Goal: Information Seeking & Learning: Learn about a topic

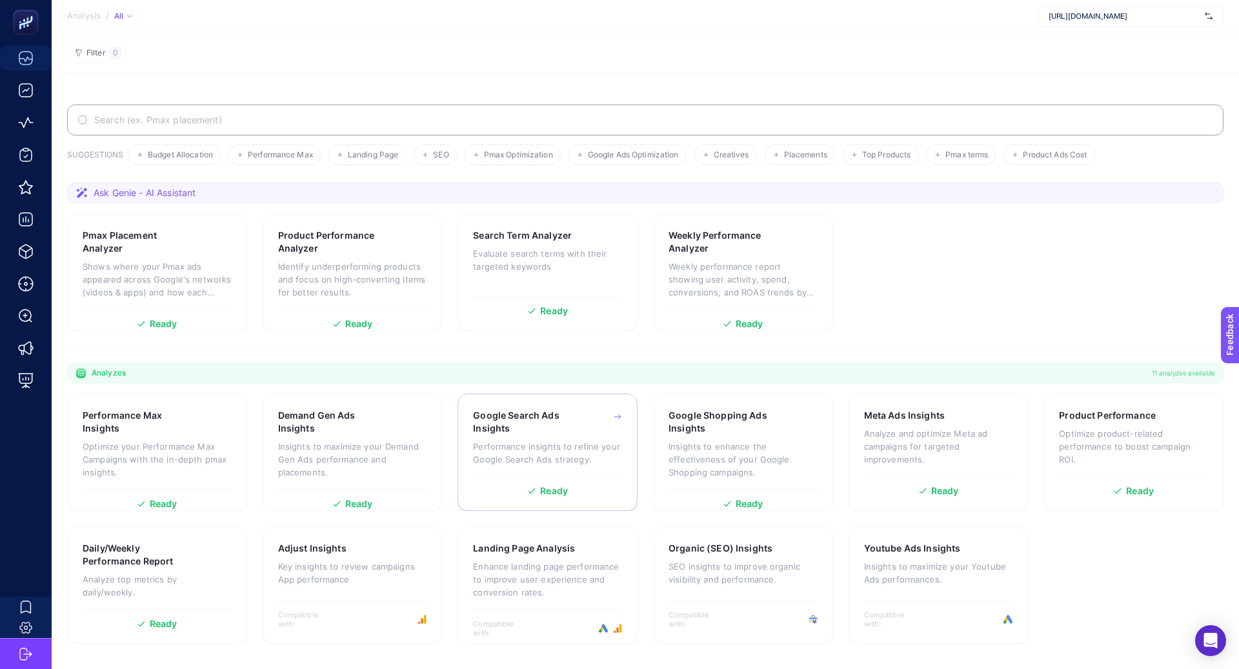
click at [564, 445] on p "Performance insights to refine your Google Search Ads strategy." at bounding box center [547, 453] width 149 height 26
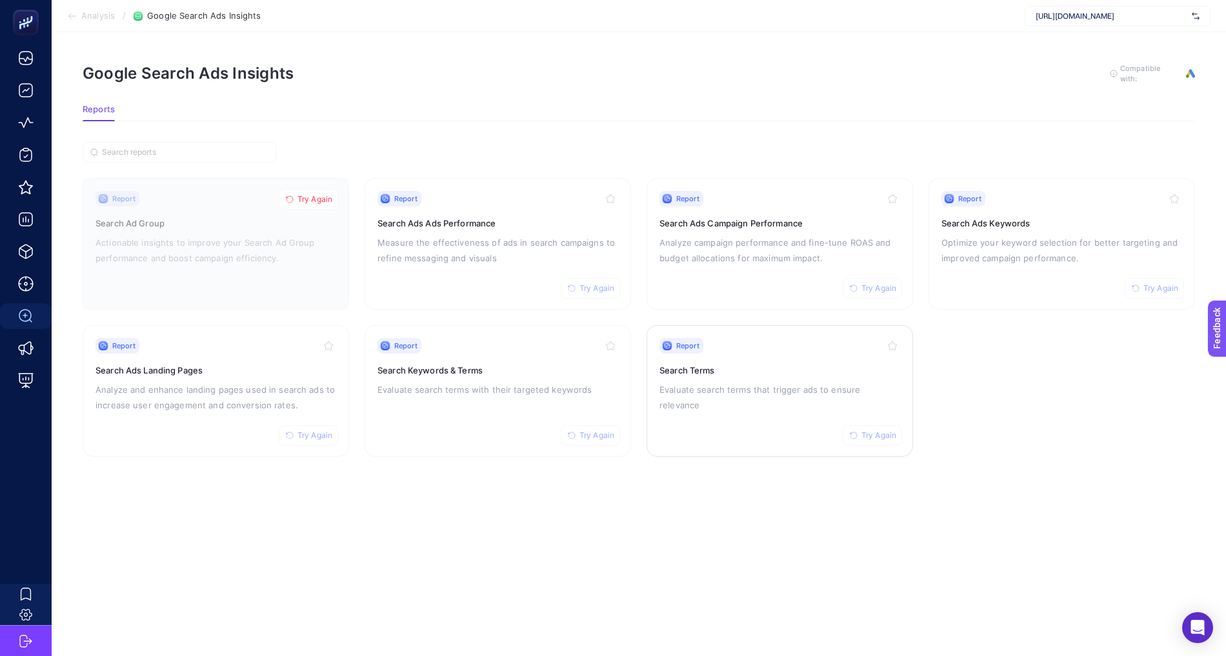
click at [726, 411] on div "Report Try Again Search Terms Evaluate search terms that trigger ads to ensure …" at bounding box center [779, 391] width 241 height 106
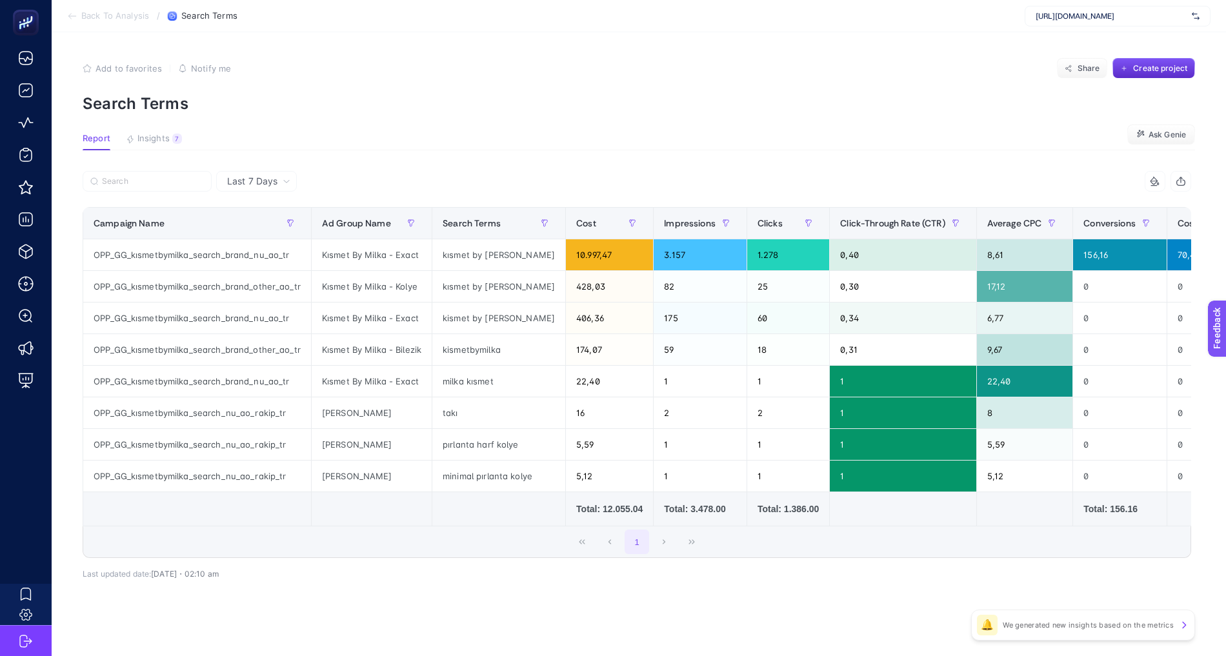
click at [1075, 19] on span "[URL][DOMAIN_NAME]" at bounding box center [1110, 16] width 151 height 10
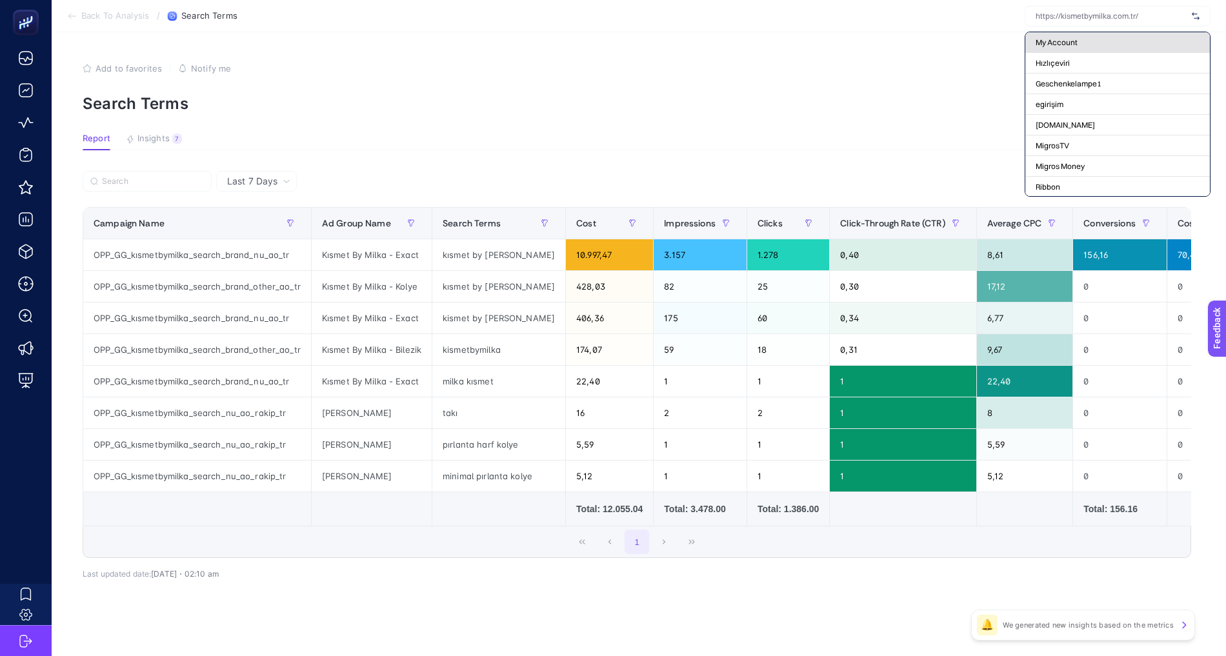
click at [1070, 41] on span "My Account" at bounding box center [1056, 42] width 42 height 10
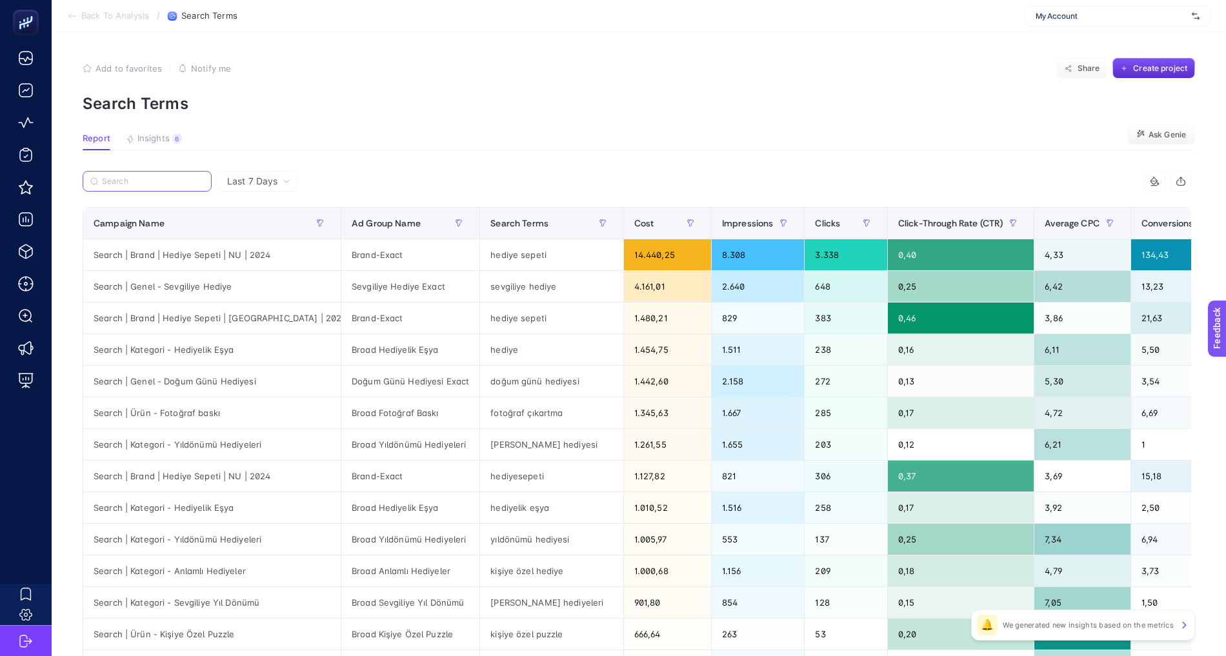
click at [164, 181] on input "Search" at bounding box center [153, 182] width 102 height 10
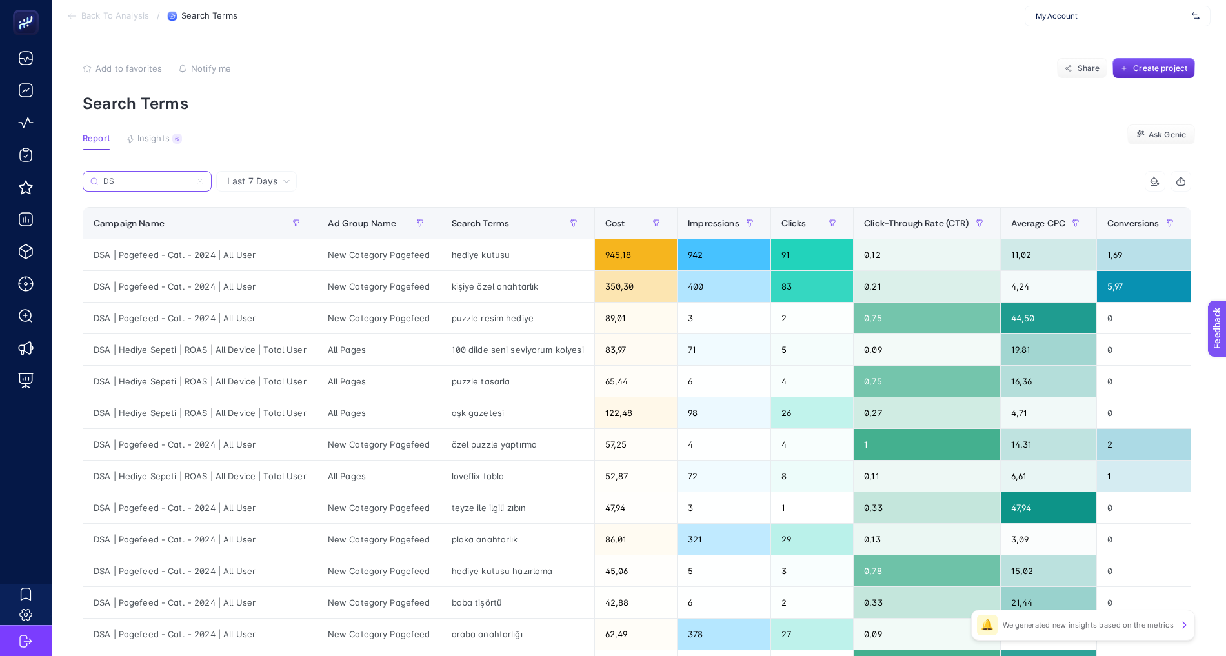
type input "DSA"
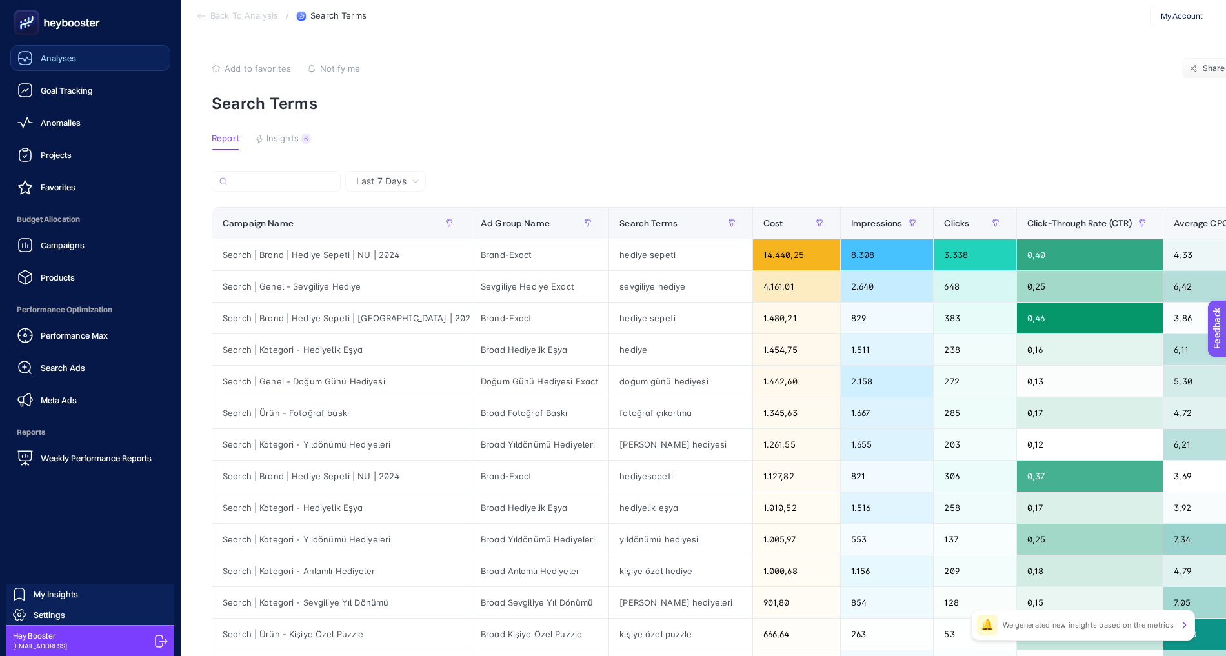
click at [41, 62] on span "Analyses" at bounding box center [58, 58] width 35 height 10
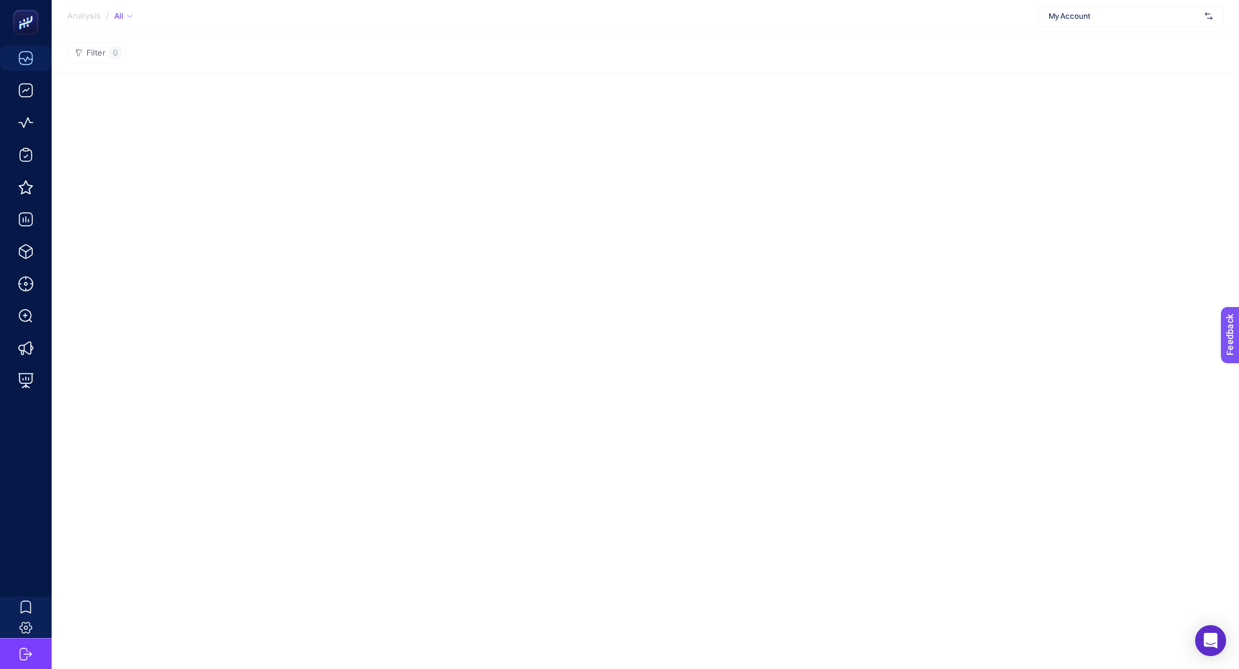
click at [1086, 14] on span "My Account" at bounding box center [1123, 16] width 151 height 10
type input "incre"
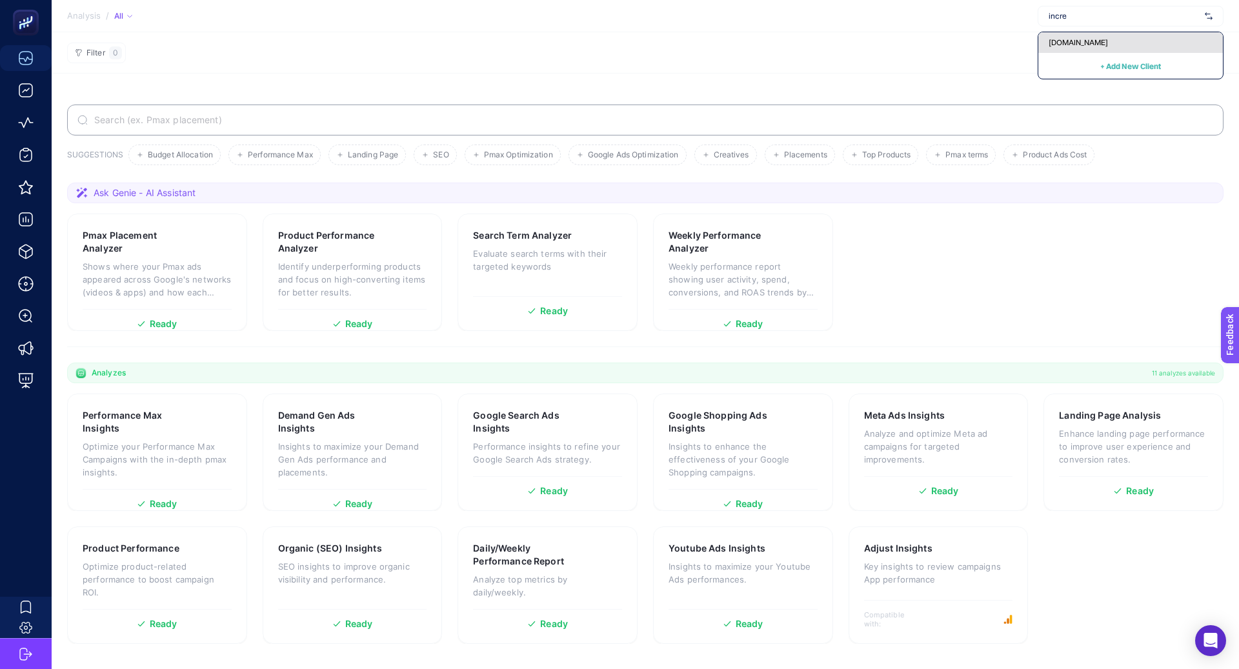
click at [1104, 47] on div "[DOMAIN_NAME]" at bounding box center [1130, 42] width 184 height 21
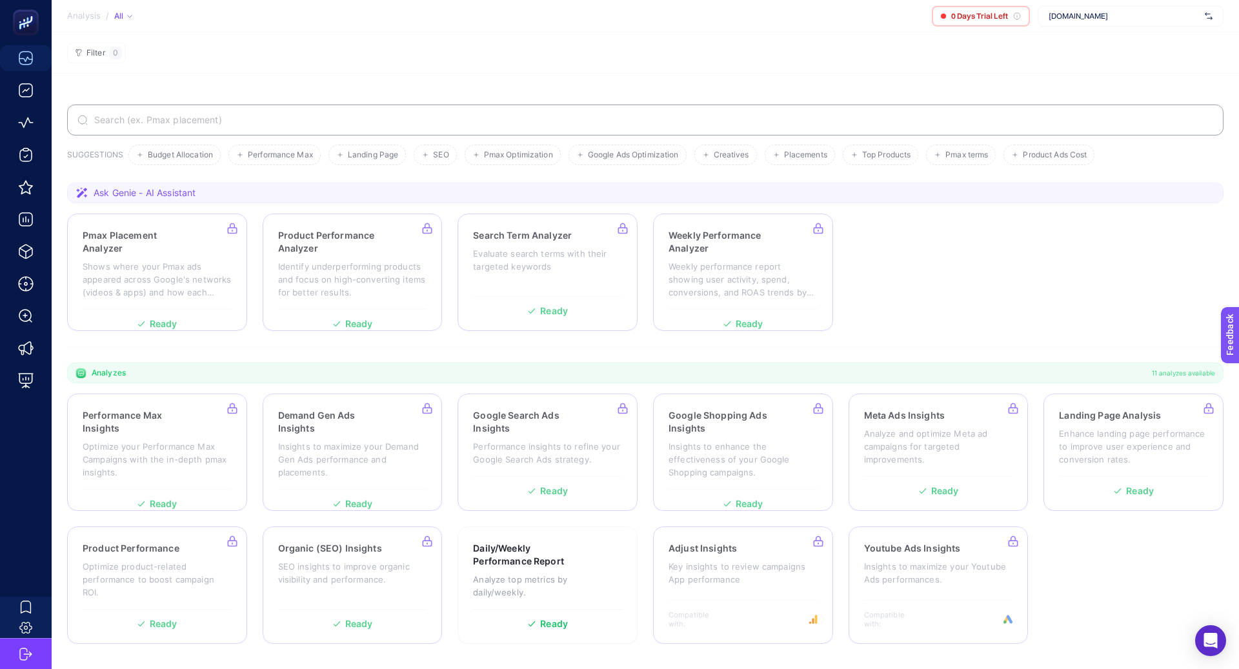
click at [1061, 20] on span "[DOMAIN_NAME]" at bounding box center [1123, 16] width 151 height 10
type input "[PERSON_NAME]"
click at [1056, 37] on span "[PERSON_NAME]" at bounding box center [1077, 42] width 59 height 10
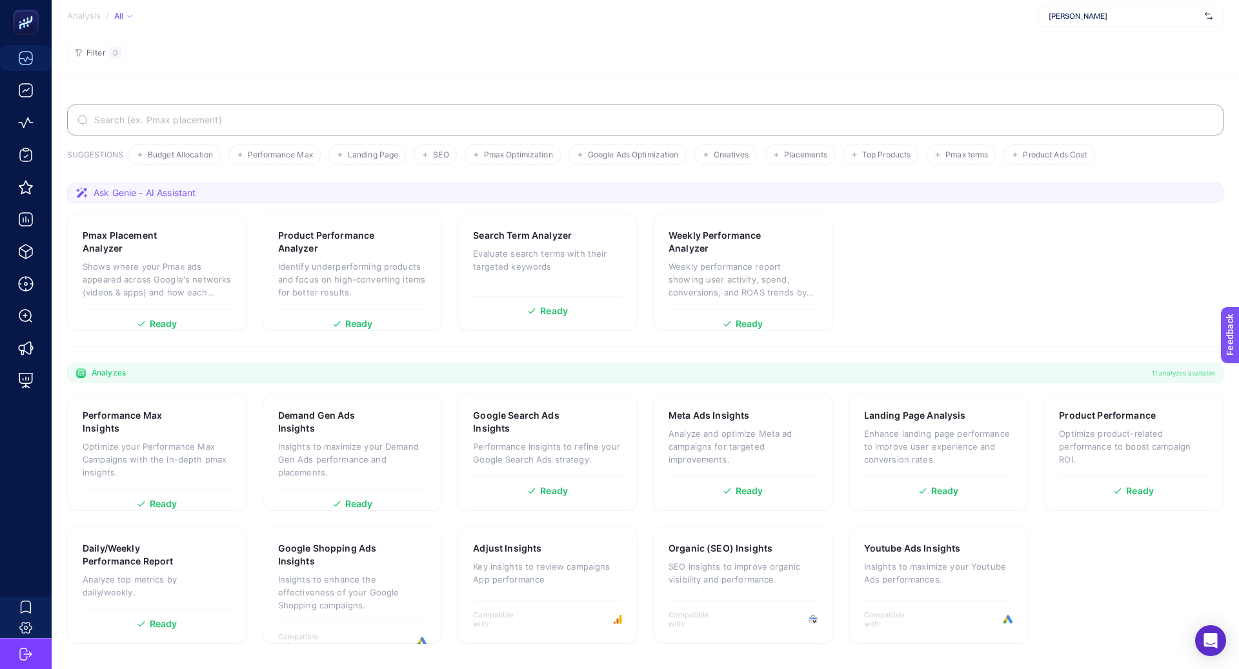
click at [855, 54] on section "Filter 0" at bounding box center [645, 52] width 1187 height 41
click at [857, 312] on section "Pmax Placement Analyzer Shows where your Pmax ads appeared across Google's netw…" at bounding box center [645, 272] width 1156 height 117
click at [768, 457] on p "Analyze and optimize Meta ad campaigns for targeted improvements." at bounding box center [742, 446] width 149 height 39
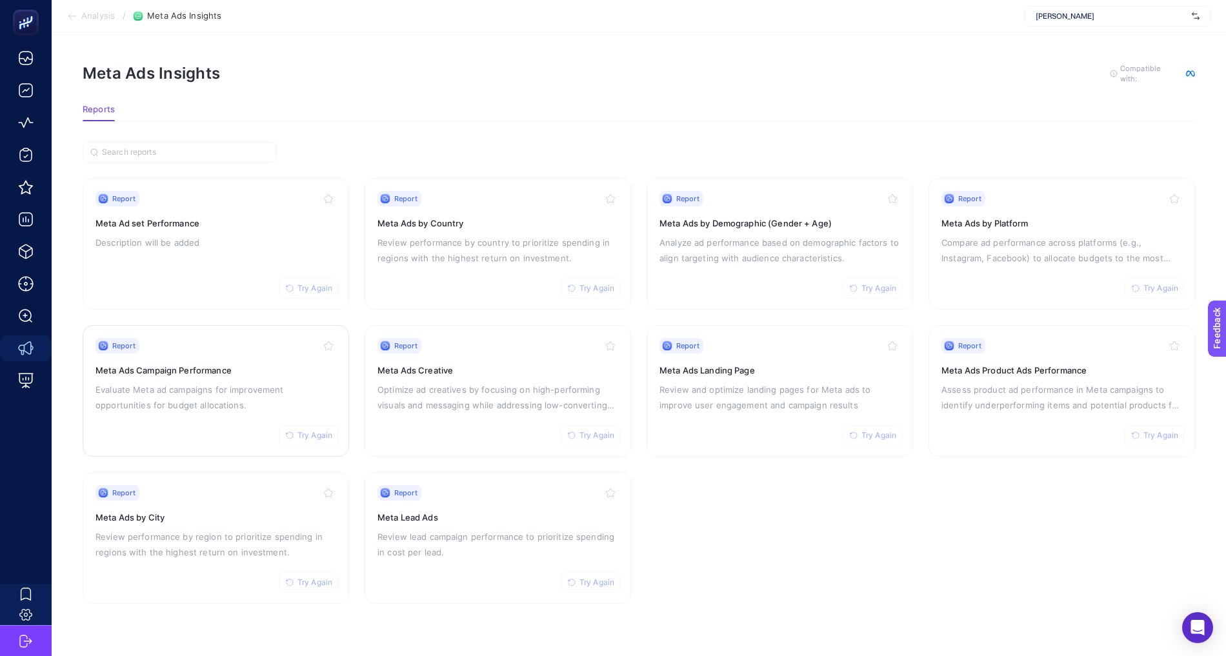
click at [246, 358] on div "Report Try Again Meta Ads Campaign Performance Evaluate Meta ad campaigns for i…" at bounding box center [215, 391] width 241 height 106
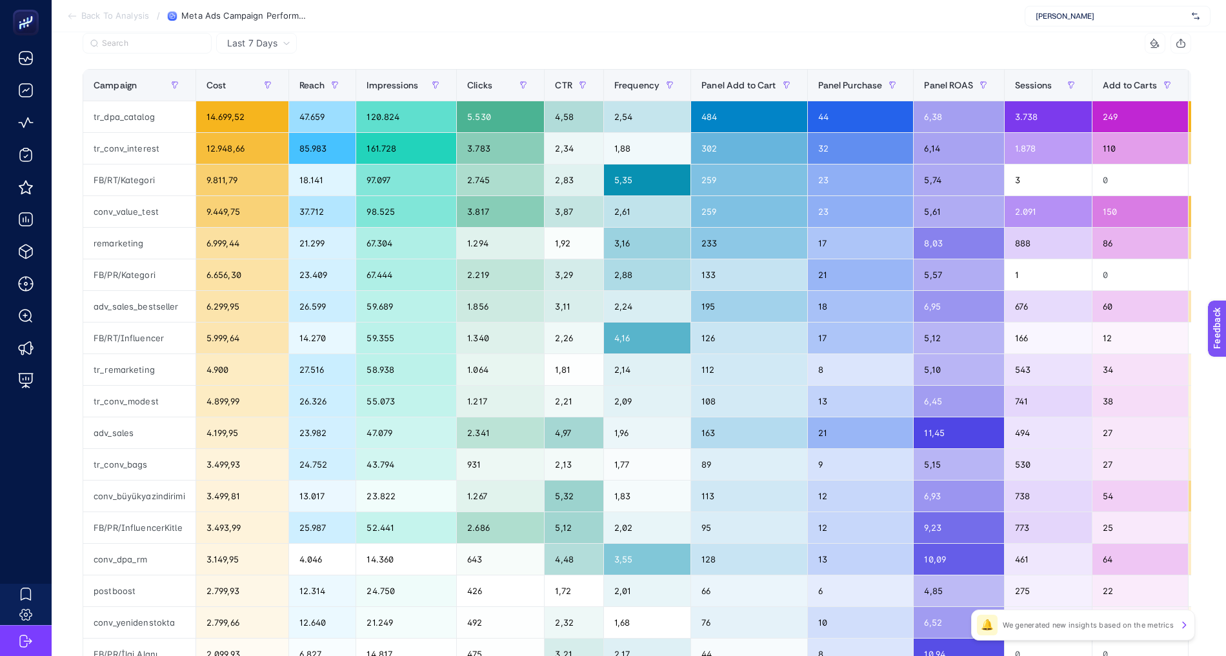
scroll to position [392, 0]
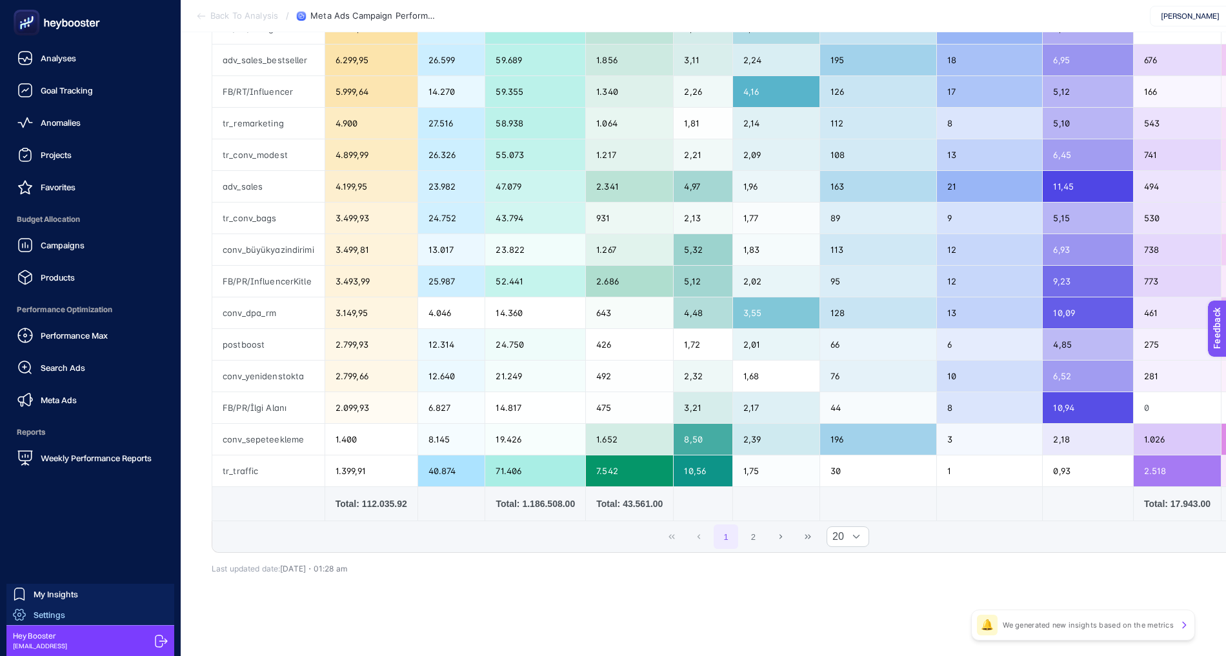
click at [38, 620] on div "Settings" at bounding box center [39, 614] width 52 height 13
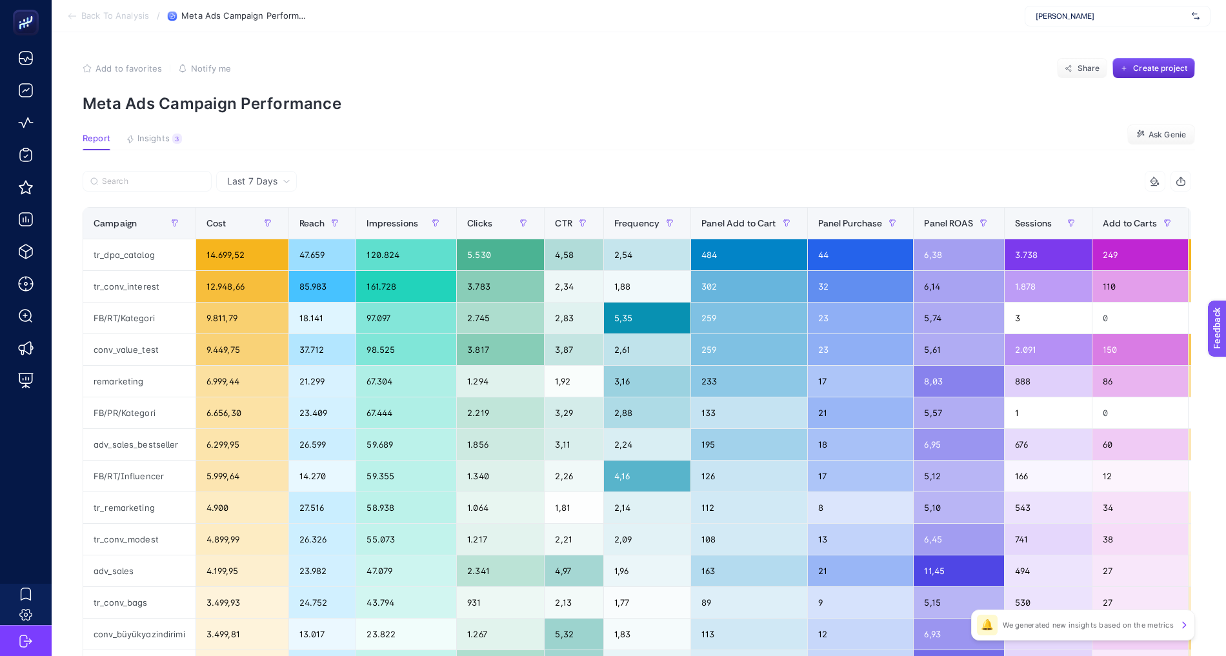
click at [1064, 15] on span "[PERSON_NAME]" at bounding box center [1110, 16] width 151 height 10
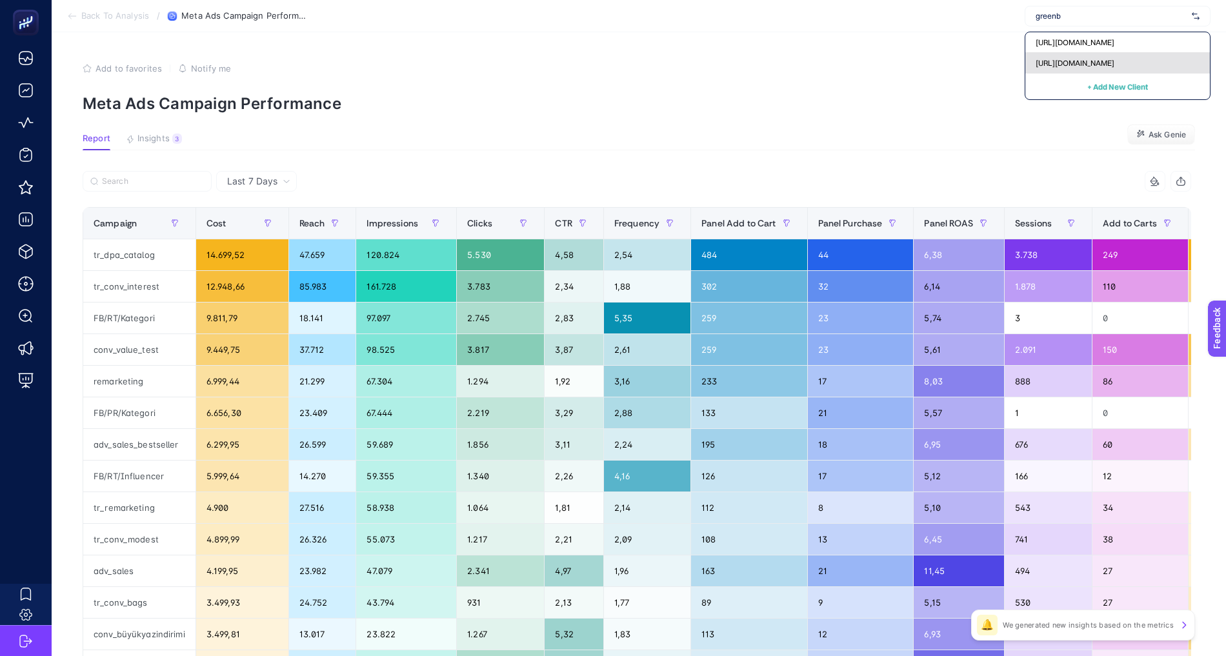
type input "greenb"
click at [1061, 60] on span "[URL][DOMAIN_NAME]" at bounding box center [1074, 63] width 79 height 10
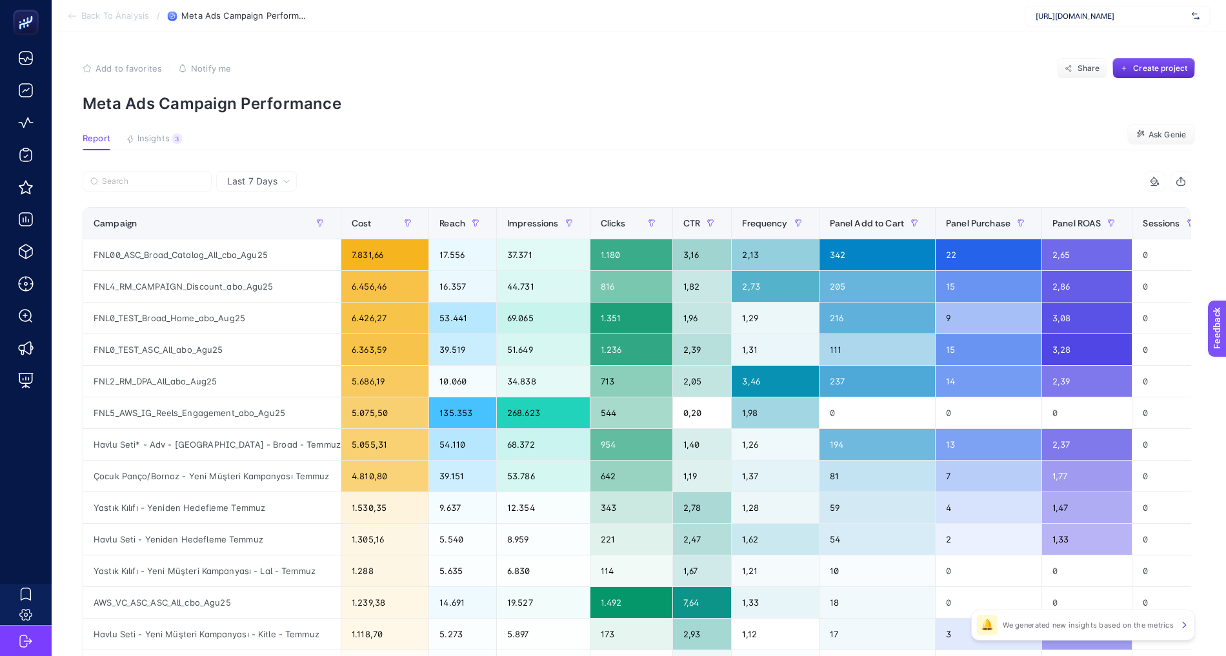
click at [852, 99] on p "Meta Ads Campaign Performance" at bounding box center [639, 103] width 1112 height 19
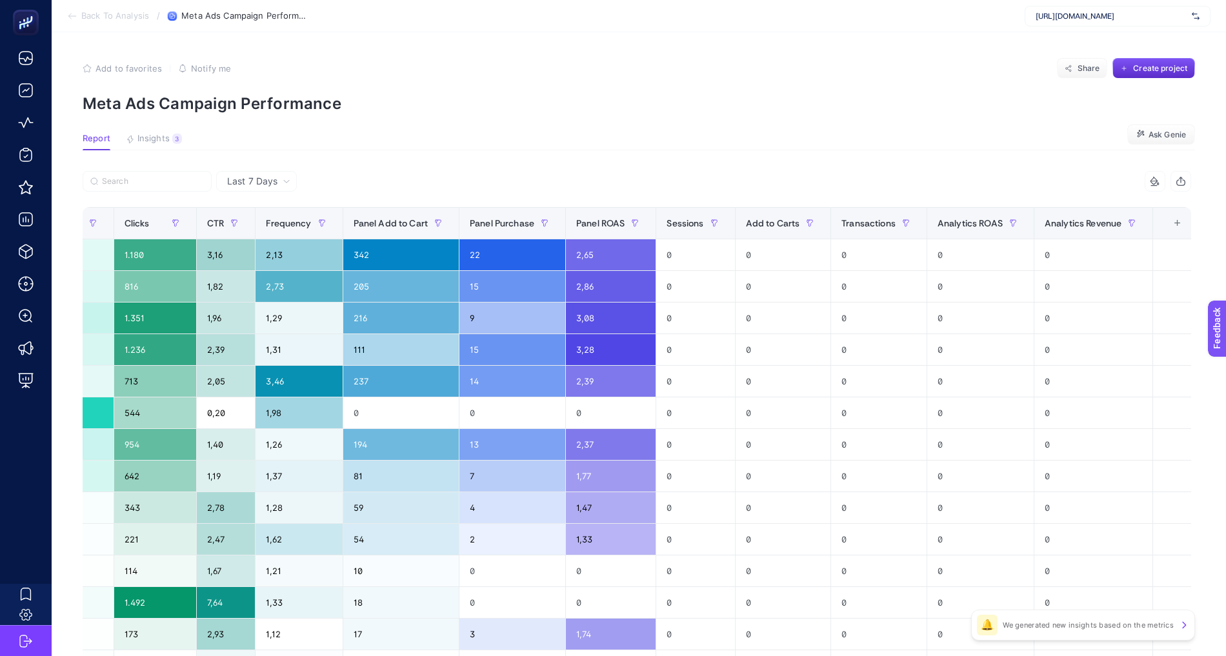
click at [1186, 231] on th "15 items selected +" at bounding box center [1176, 224] width 47 height 32
click at [1184, 223] on div "+" at bounding box center [1177, 223] width 25 height 10
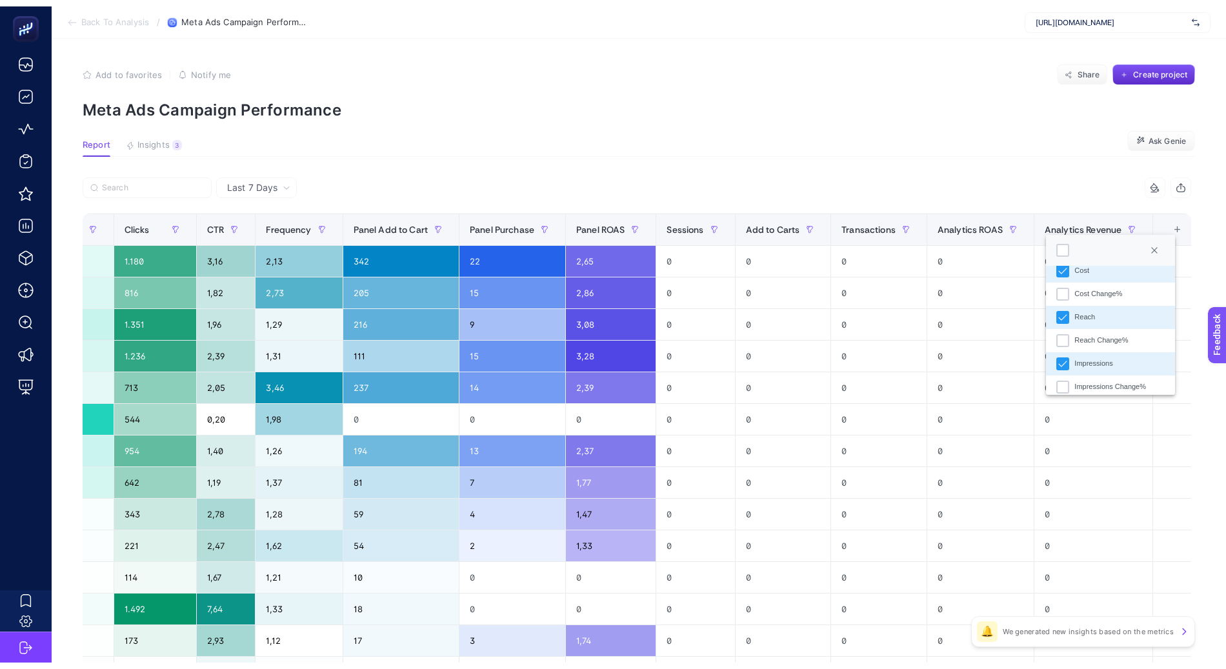
scroll to position [5, 0]
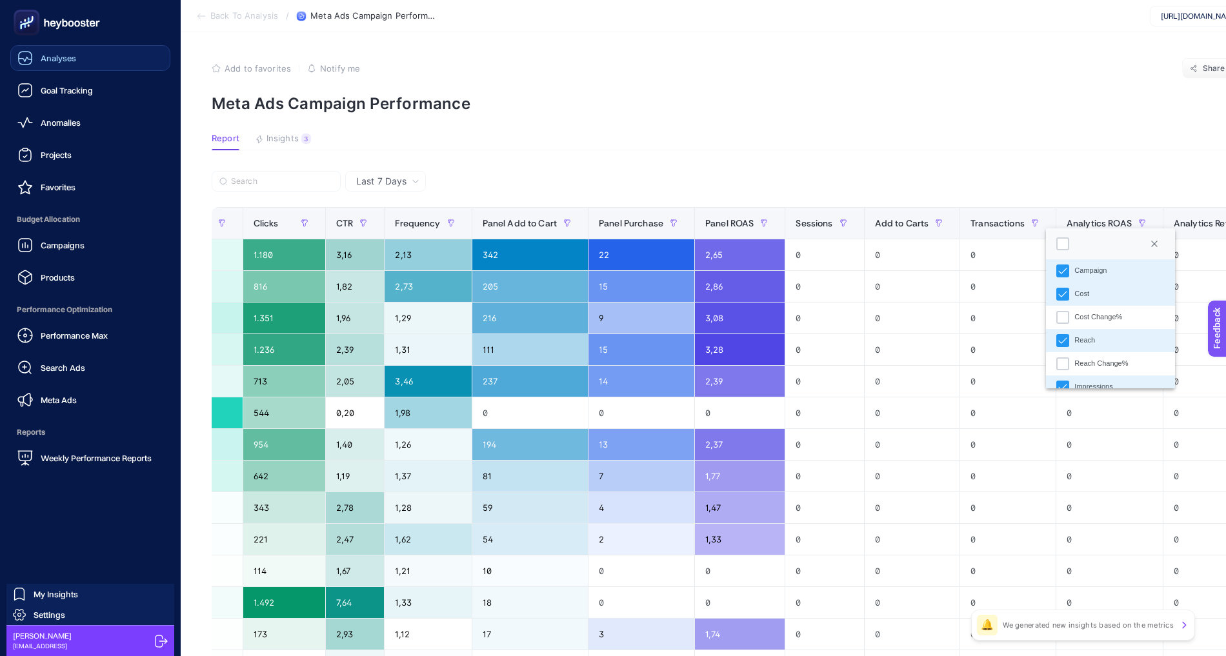
click at [37, 61] on div "Analyses" at bounding box center [46, 57] width 59 height 15
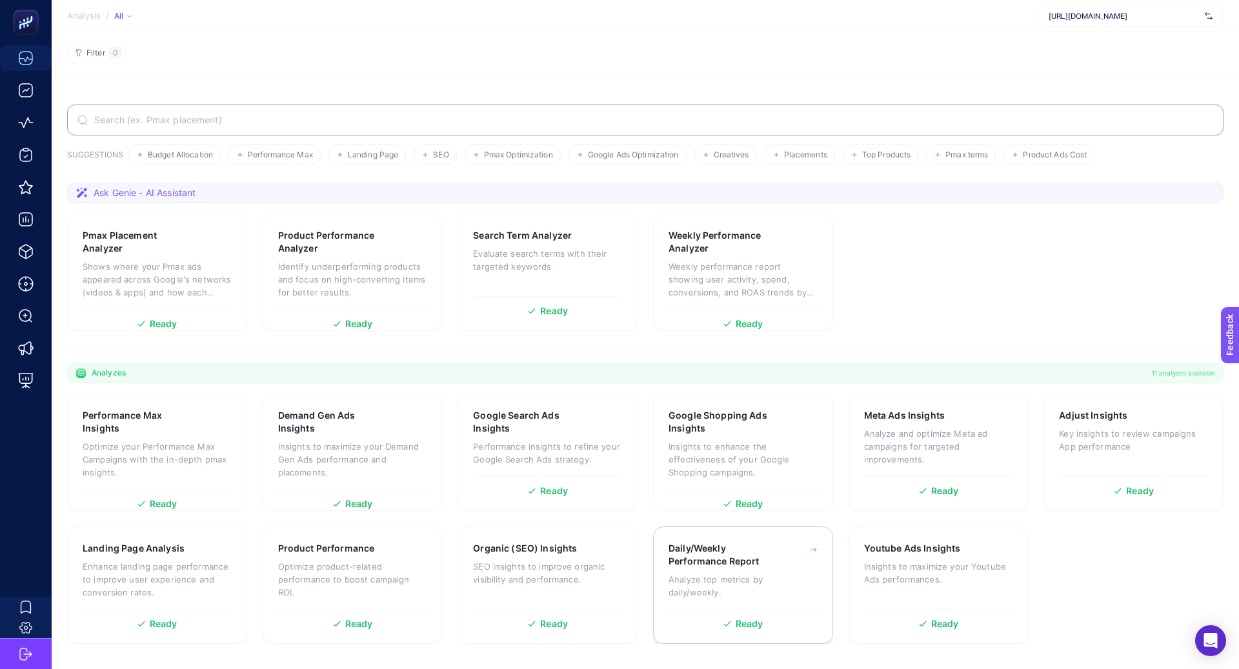
click at [687, 543] on h3 "Daily/Weekly Performance Report" at bounding box center [723, 555] width 110 height 26
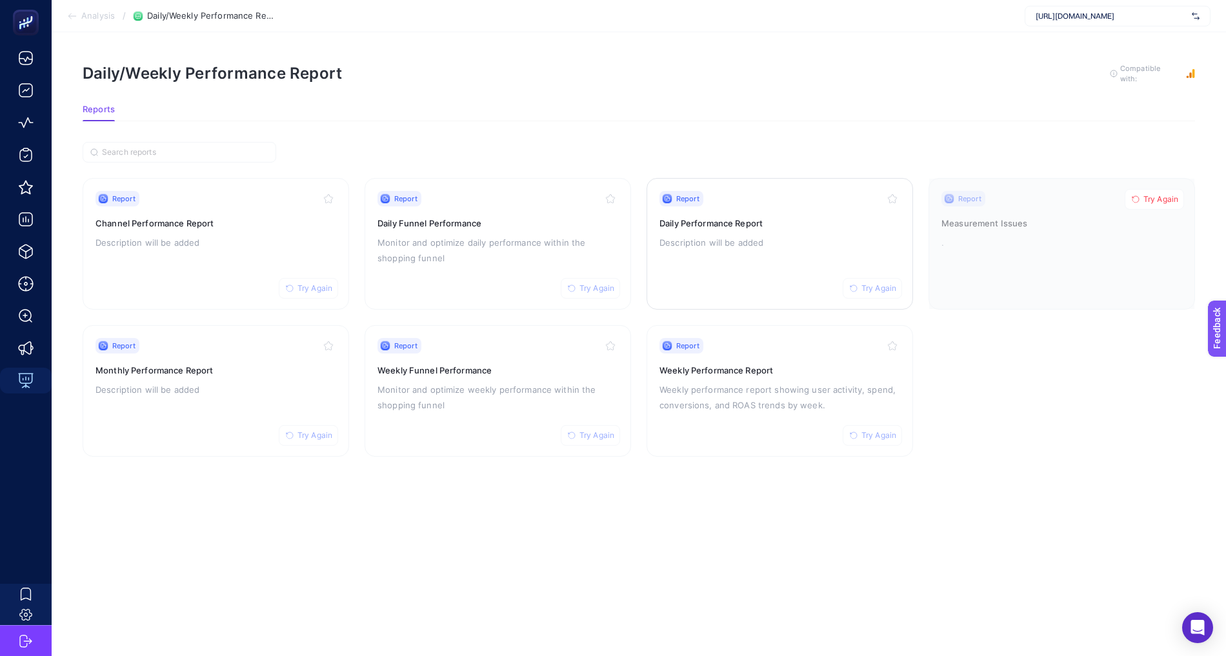
click at [717, 251] on div "Report Try Again Daily Performance Report Description will be added" at bounding box center [779, 244] width 241 height 106
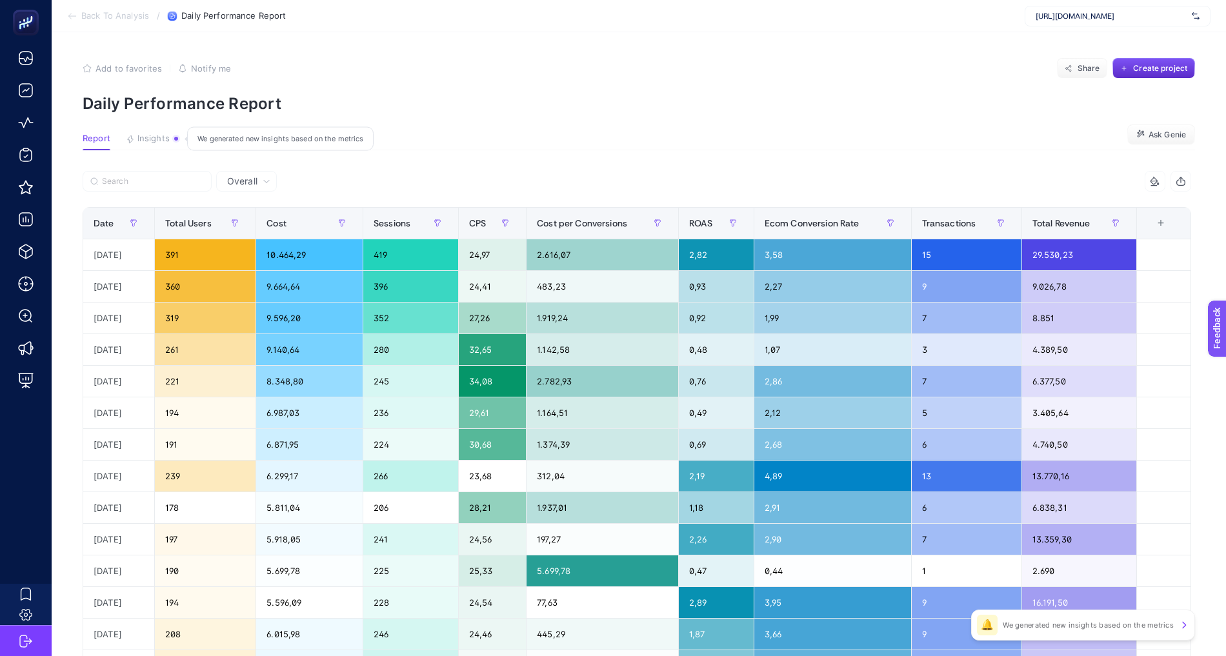
click at [145, 143] on span "Insights" at bounding box center [153, 139] width 32 height 10
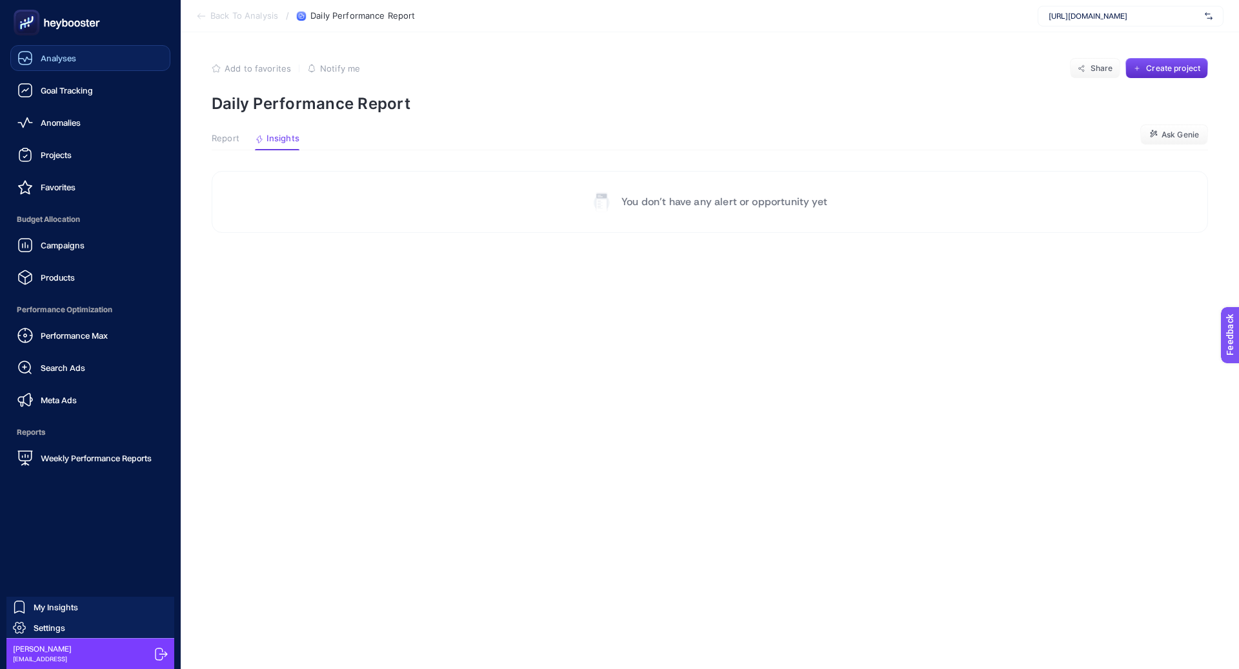
click at [38, 63] on div "Analyses" at bounding box center [46, 57] width 59 height 15
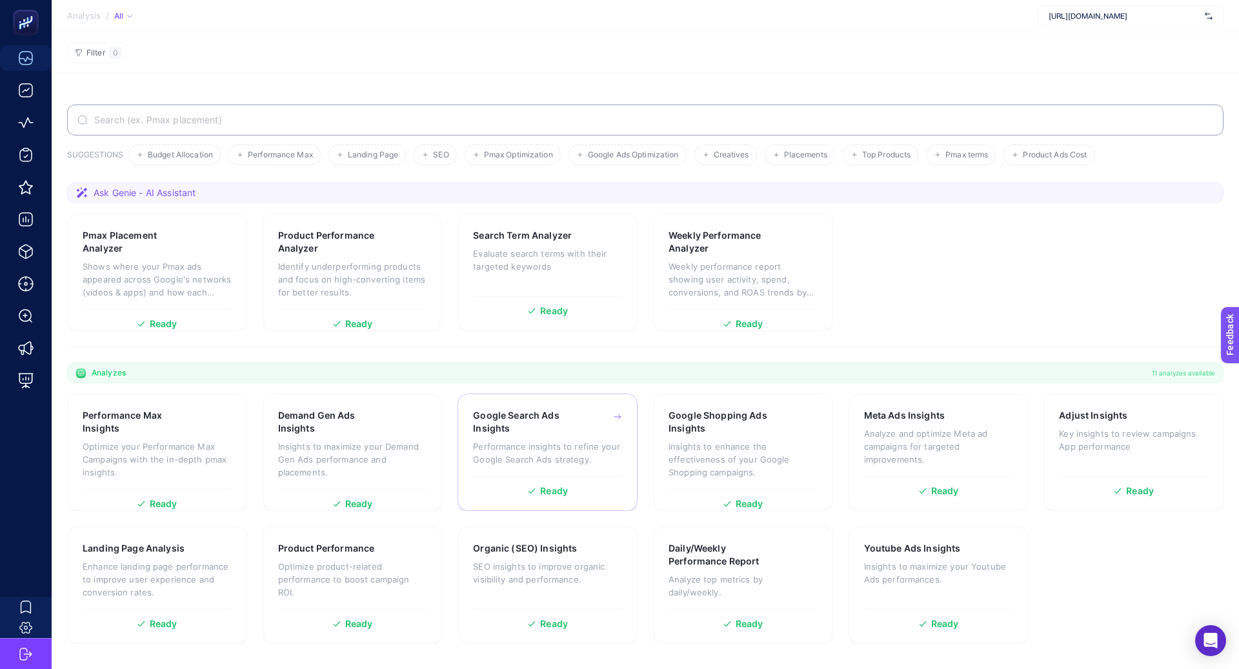
click at [529, 461] on p "Performance insights to refine your Google Search Ads strategy." at bounding box center [547, 453] width 149 height 26
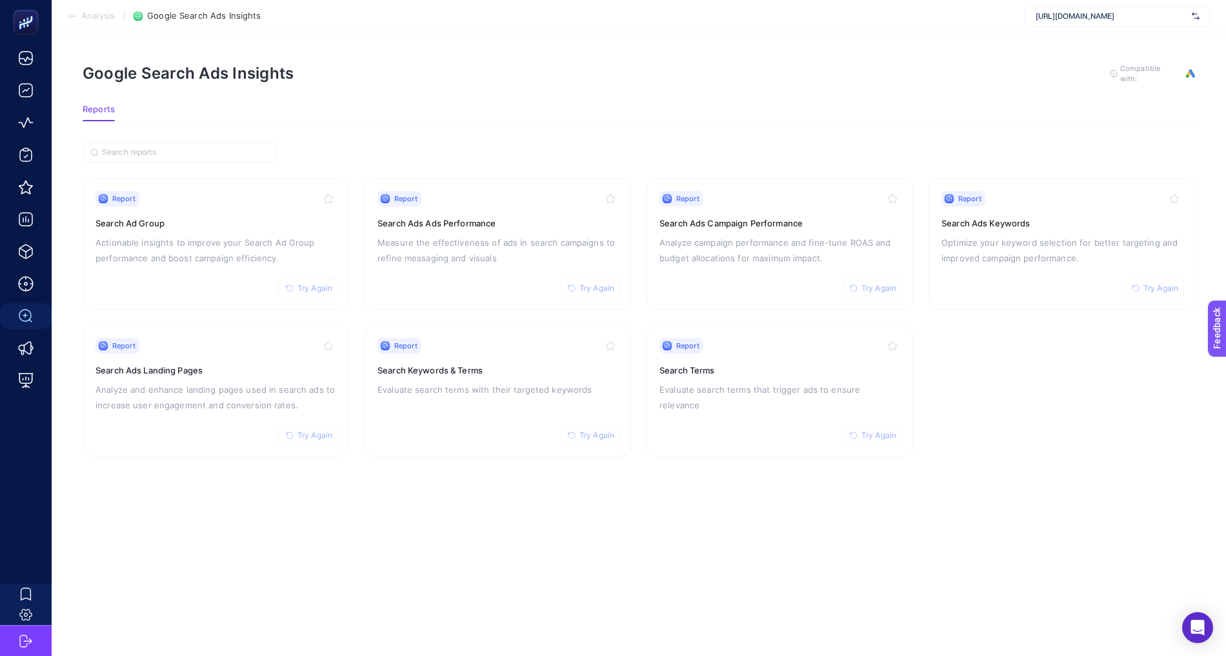
click at [99, 15] on span "Analysis" at bounding box center [98, 16] width 34 height 10
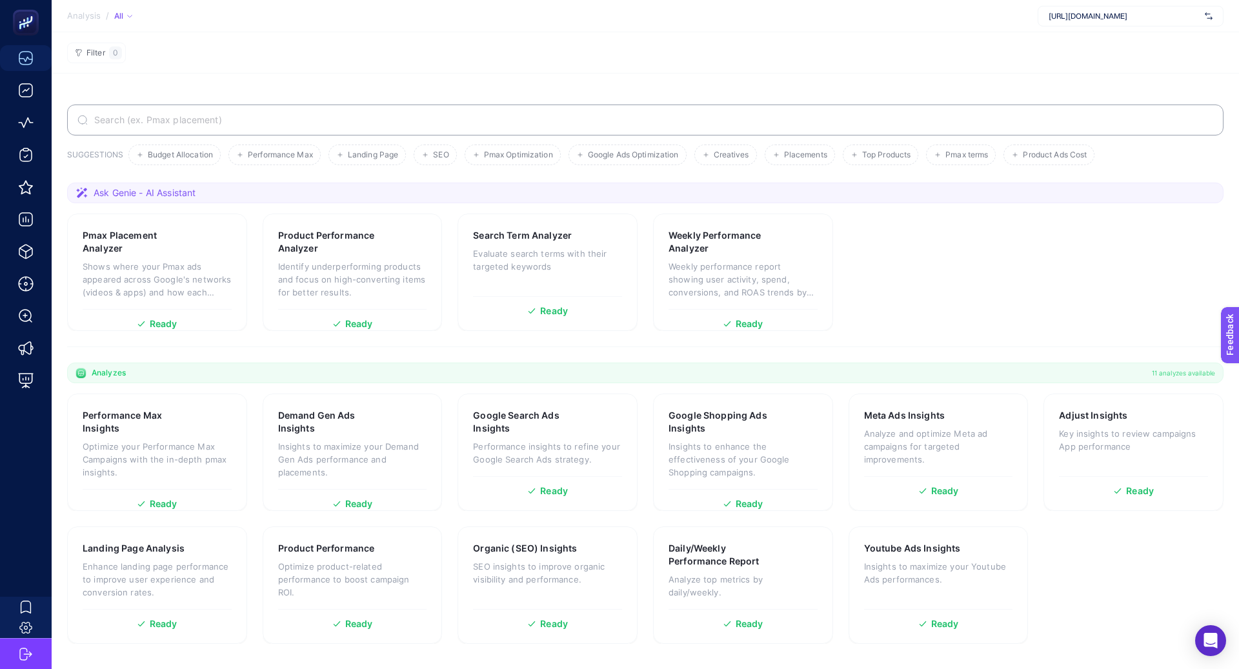
click at [141, 118] on input "Search" at bounding box center [652, 120] width 1121 height 10
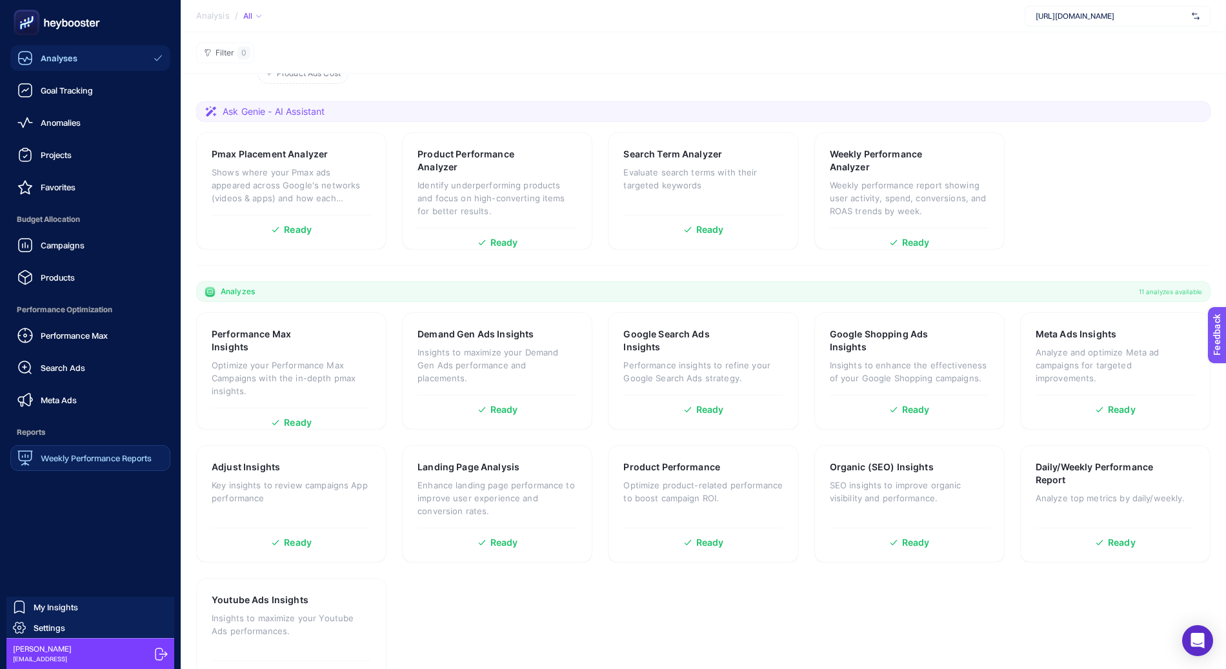
scroll to position [151, 0]
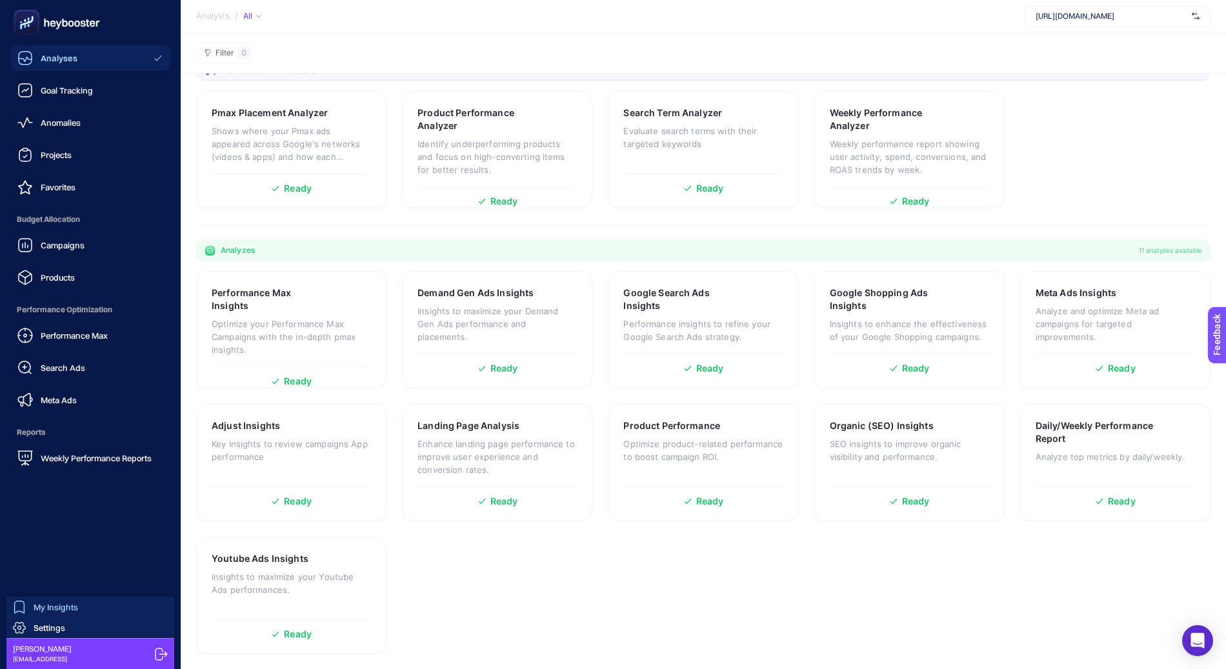
click at [46, 610] on span "My Insights" at bounding box center [56, 607] width 45 height 10
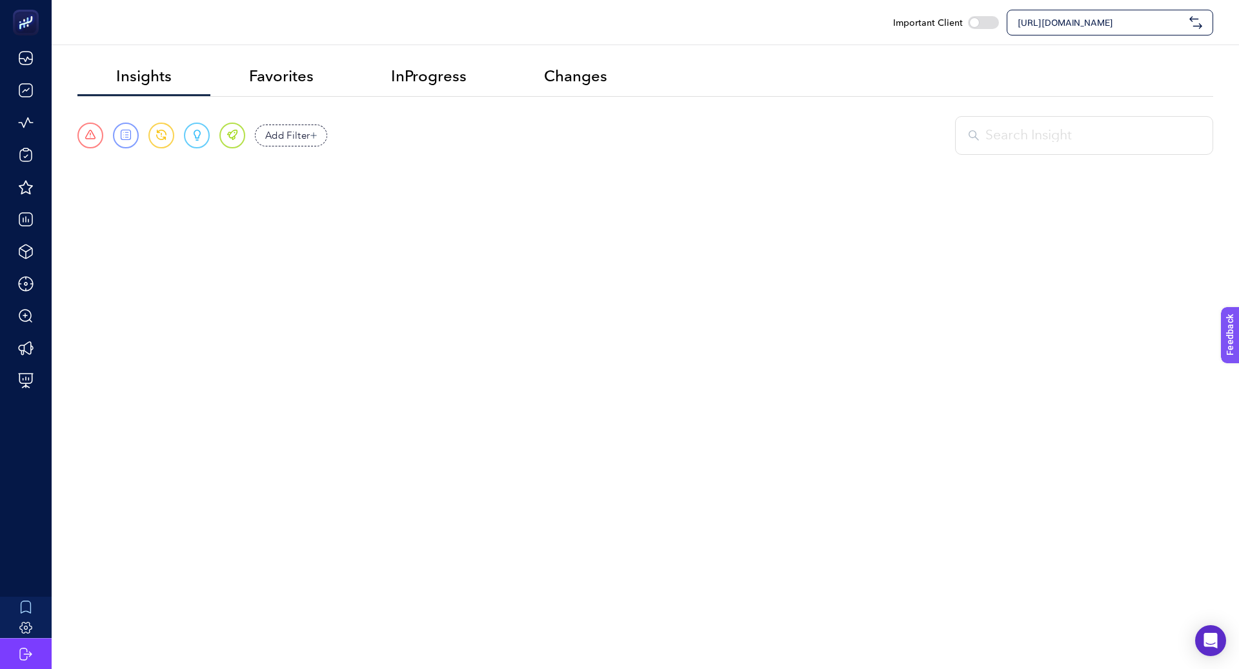
click at [1036, 132] on input "text" at bounding box center [1092, 135] width 214 height 21
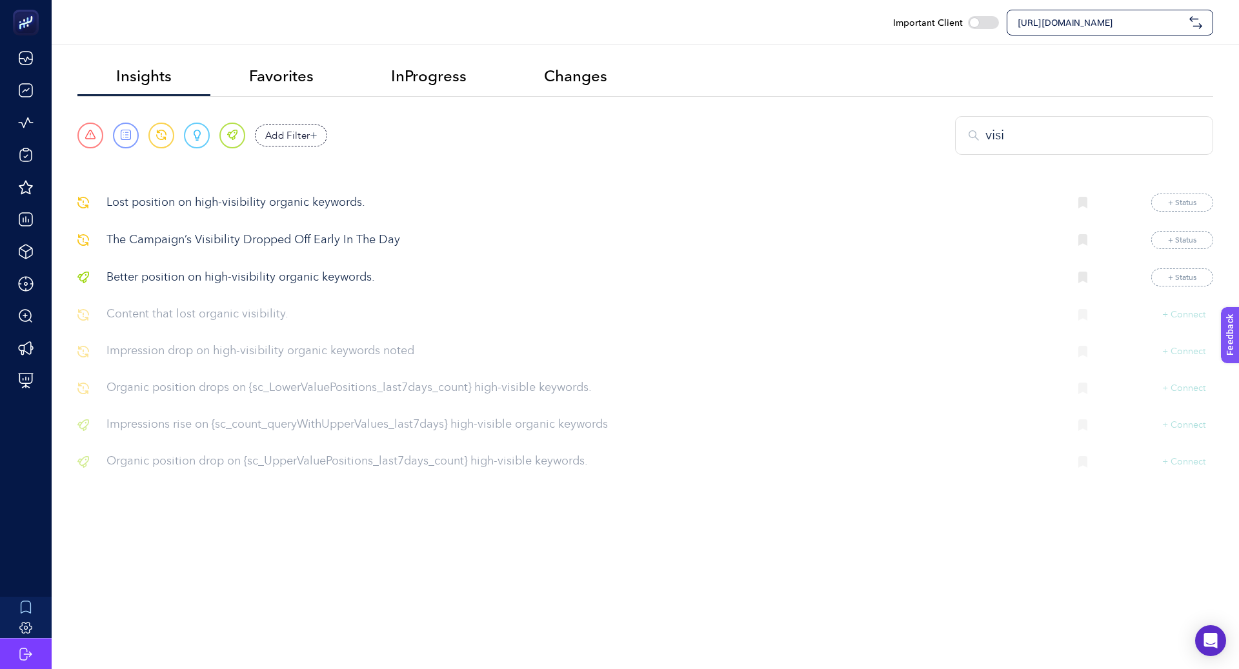
type input "visi"
click at [316, 245] on p "The Campaign’s Visibility Dropped Off Early In The Day" at bounding box center [582, 240] width 952 height 17
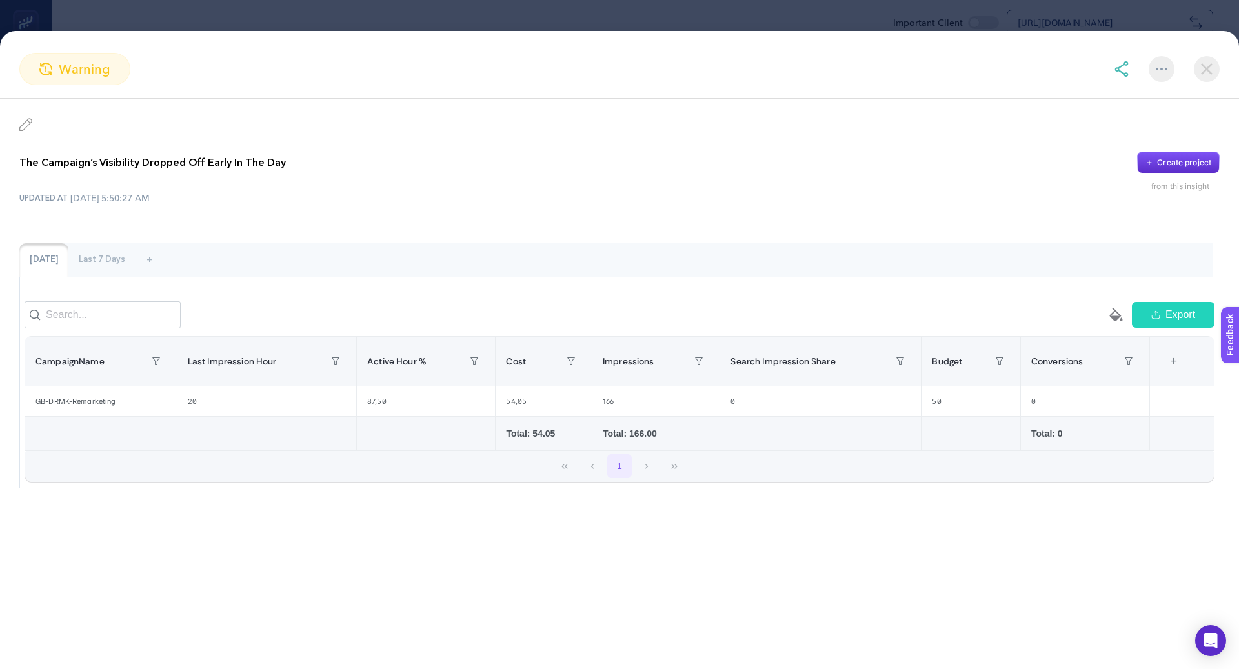
click at [1200, 64] on img at bounding box center [1206, 69] width 26 height 26
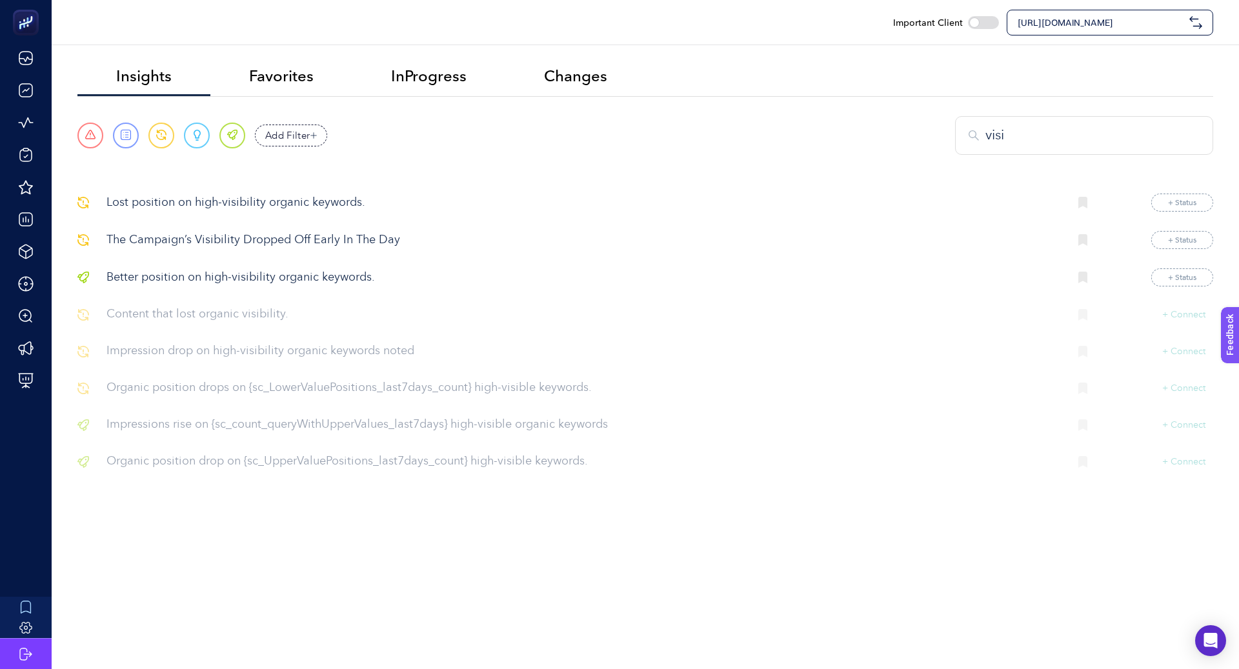
click at [1116, 26] on span "[URL][DOMAIN_NAME]" at bounding box center [1100, 22] width 166 height 13
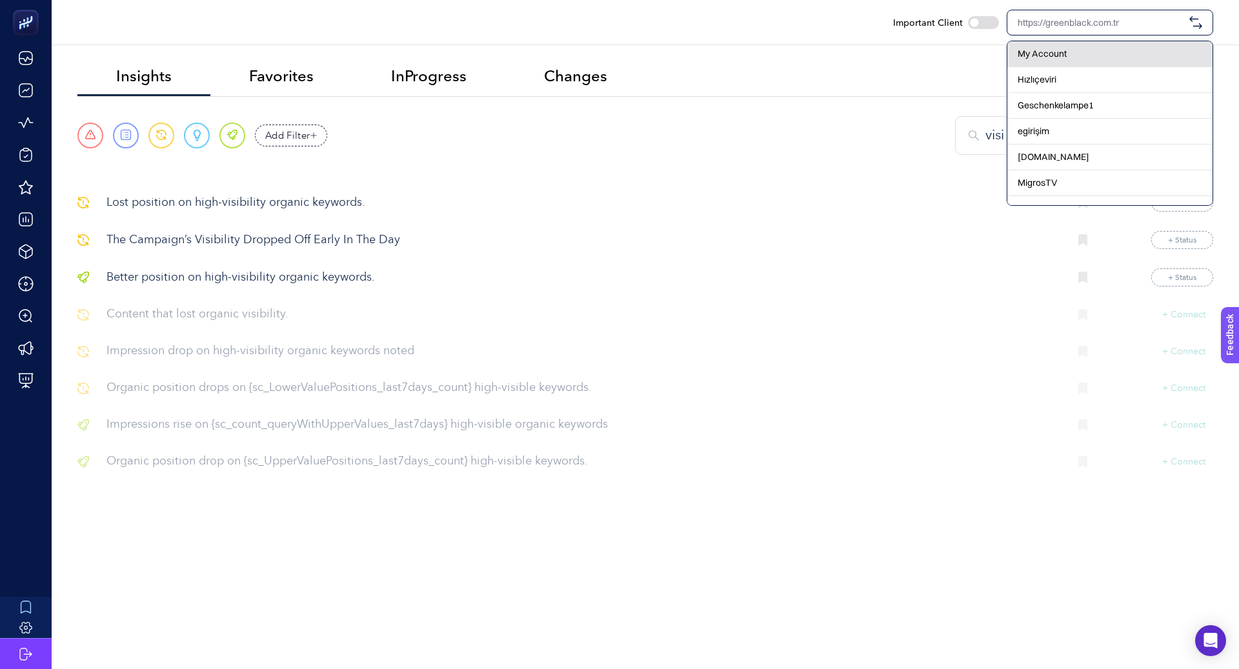
click at [1084, 67] on div "My Account" at bounding box center [1109, 80] width 205 height 26
checkbox input "true"
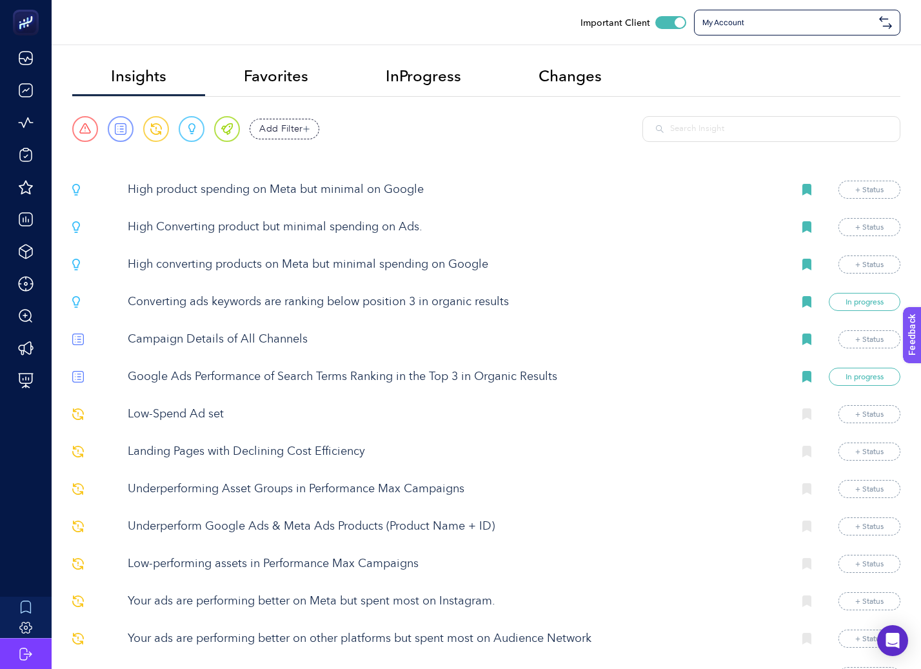
click at [710, 123] on input "text" at bounding box center [778, 129] width 217 height 13
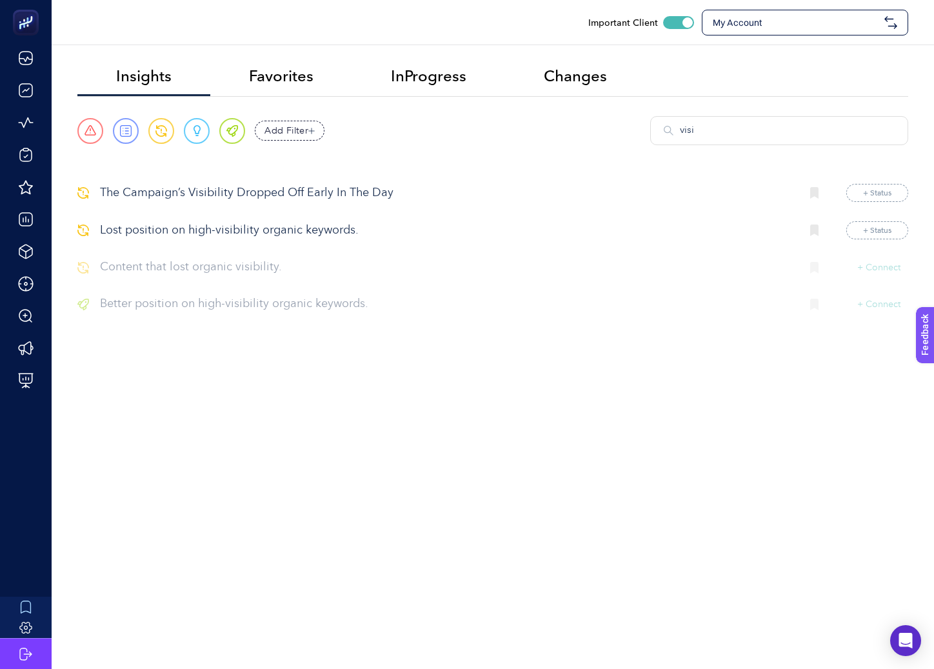
type input "visi"
click at [339, 199] on p "The Campaign’s Visibility Dropped Off Early In The Day" at bounding box center [445, 192] width 690 height 17
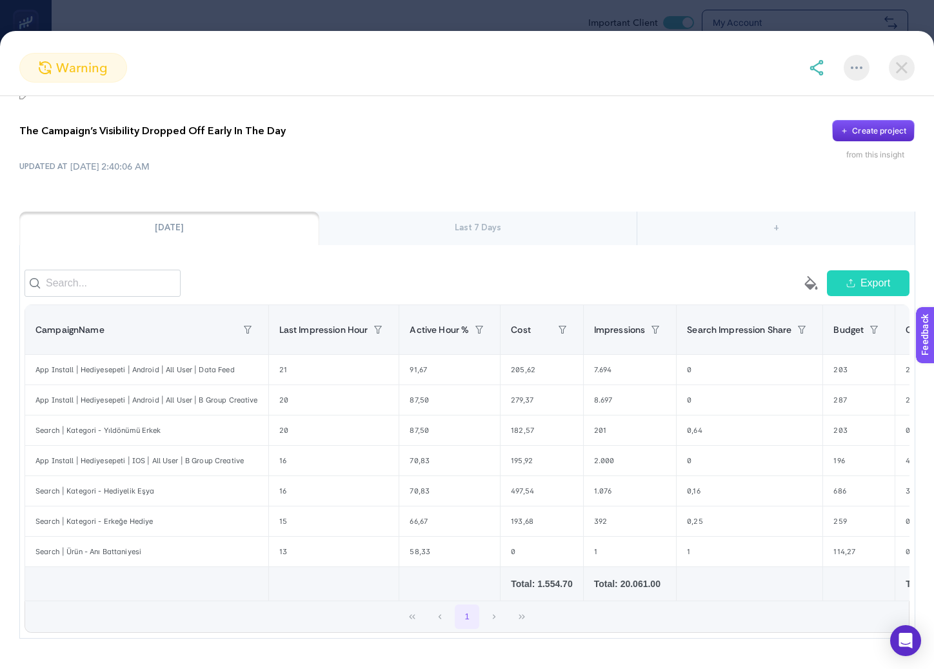
scroll to position [39, 0]
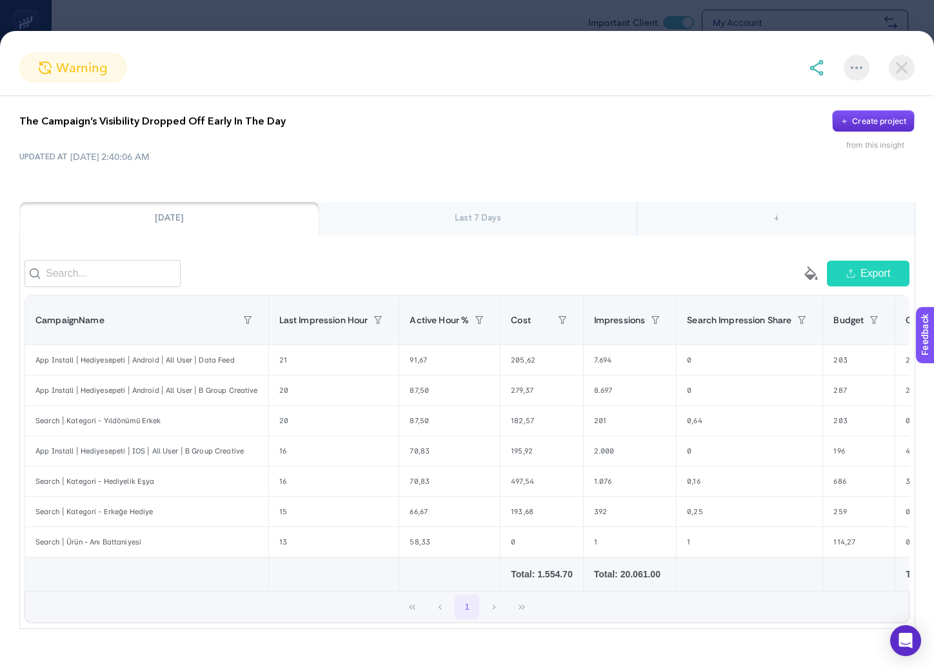
click at [446, 208] on div "Last 7 Days" at bounding box center [478, 219] width 318 height 34
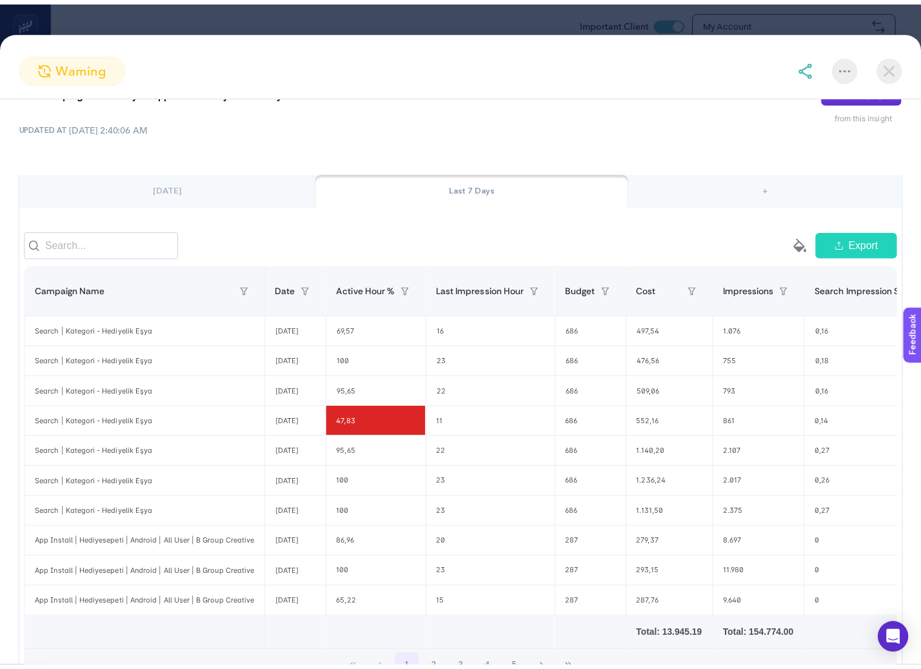
scroll to position [0, 0]
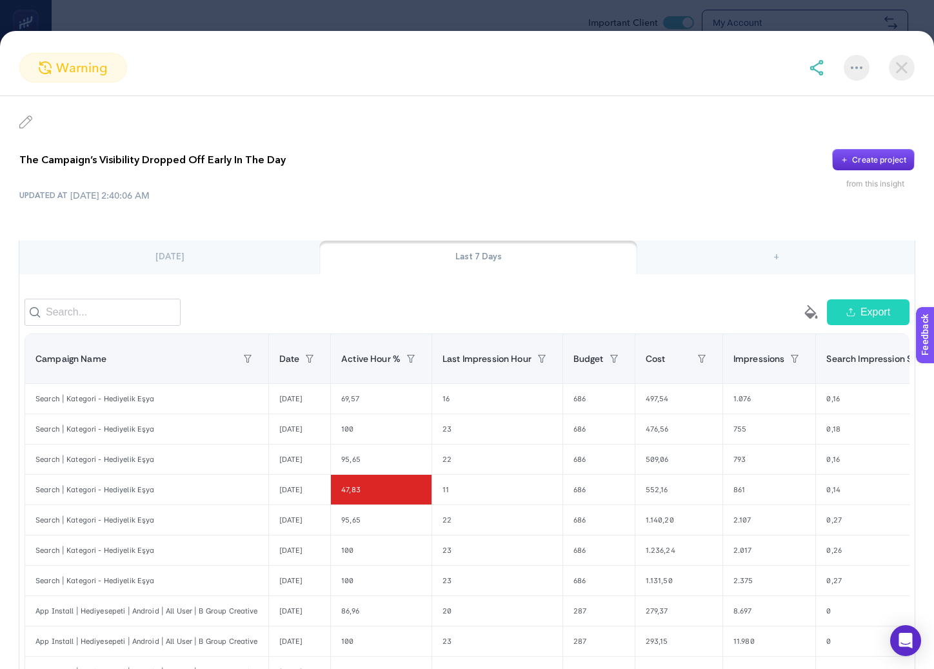
click at [902, 68] on img at bounding box center [902, 68] width 26 height 26
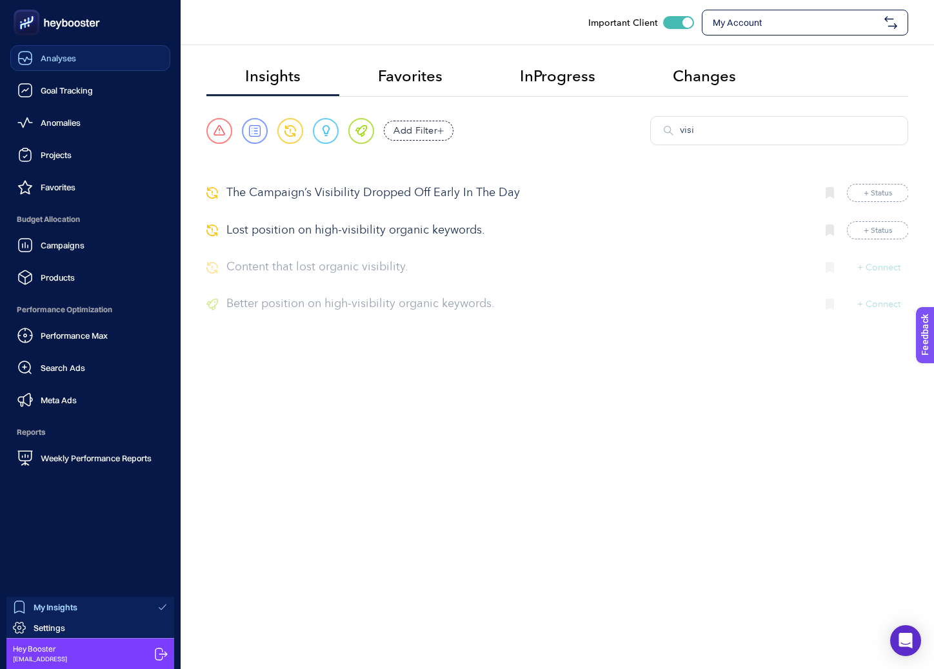
click at [43, 66] on link "Analyses" at bounding box center [90, 58] width 160 height 26
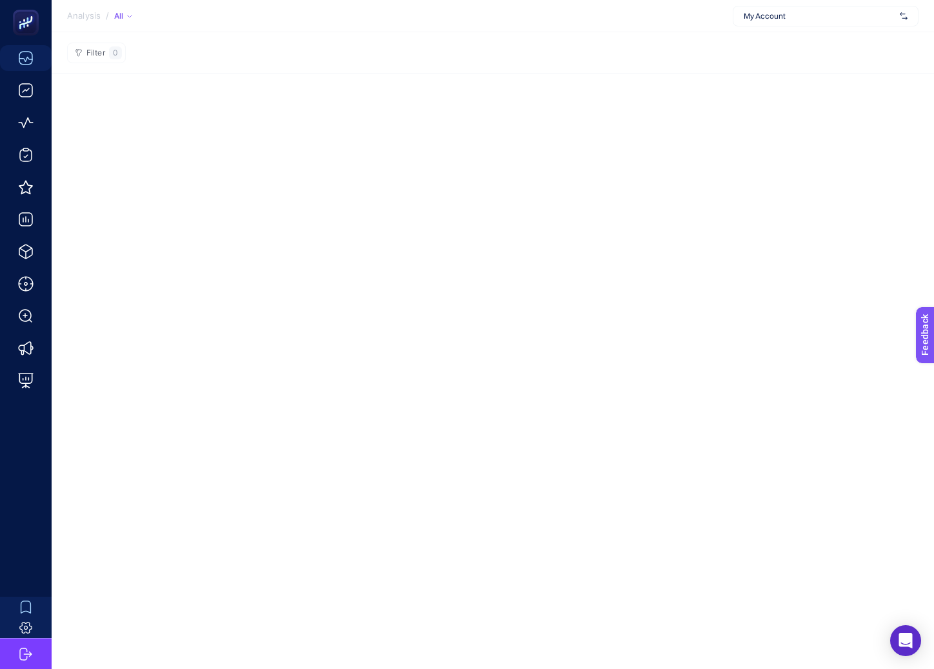
click at [495, 54] on section "Filter 0" at bounding box center [493, 52] width 883 height 41
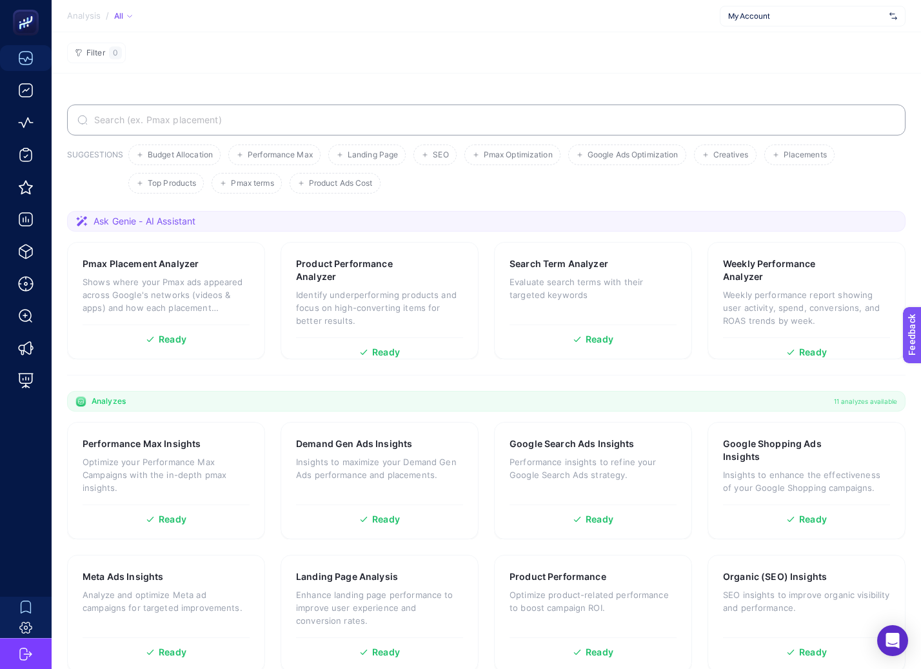
click at [495, 54] on section "Filter 0" at bounding box center [487, 52] width 870 height 41
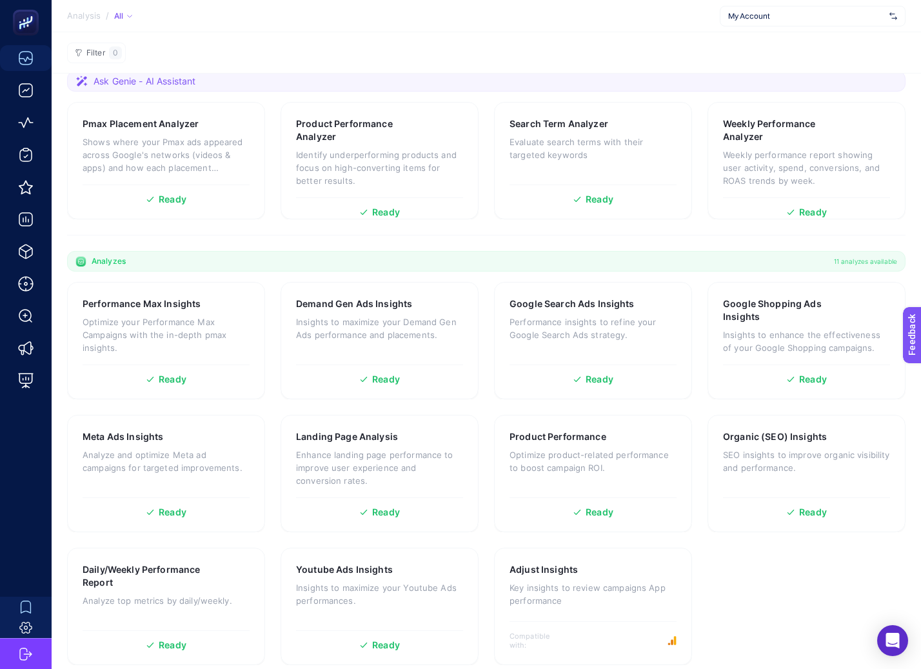
scroll to position [151, 0]
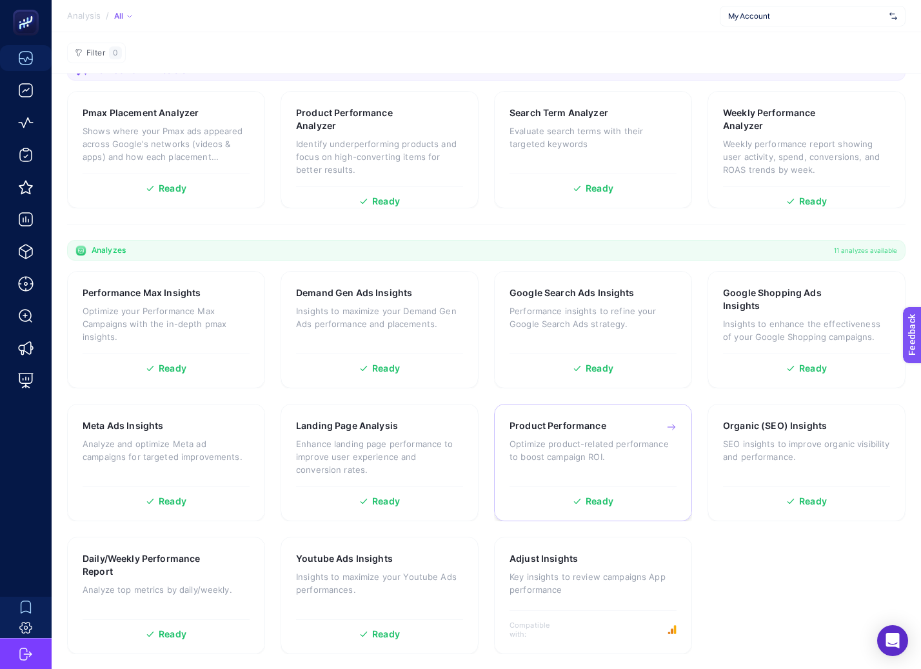
click at [586, 431] on div "Product Performance Optimize product-related performance to boost campaign ROI." at bounding box center [593, 449] width 167 height 61
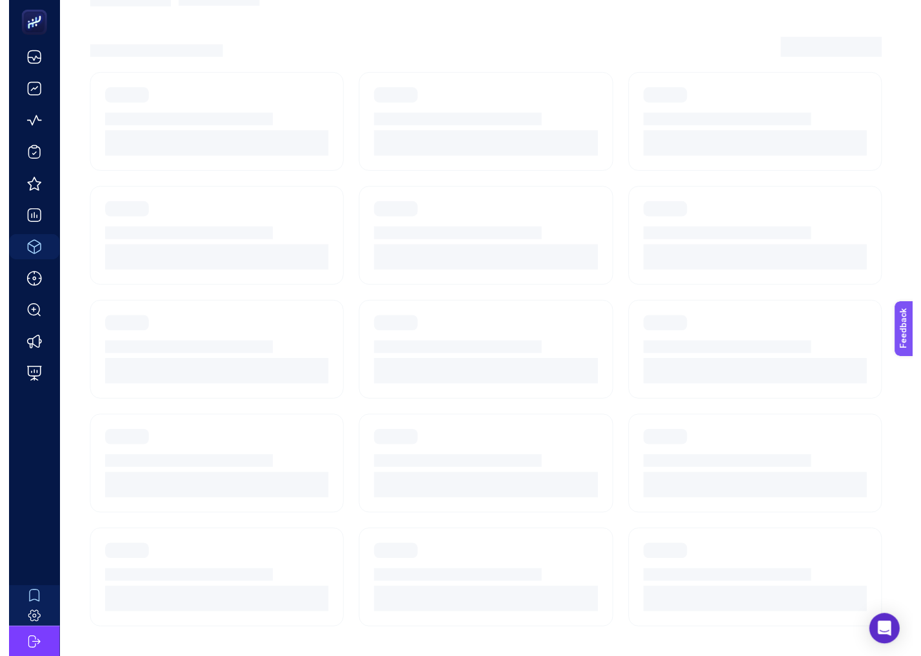
scroll to position [13, 0]
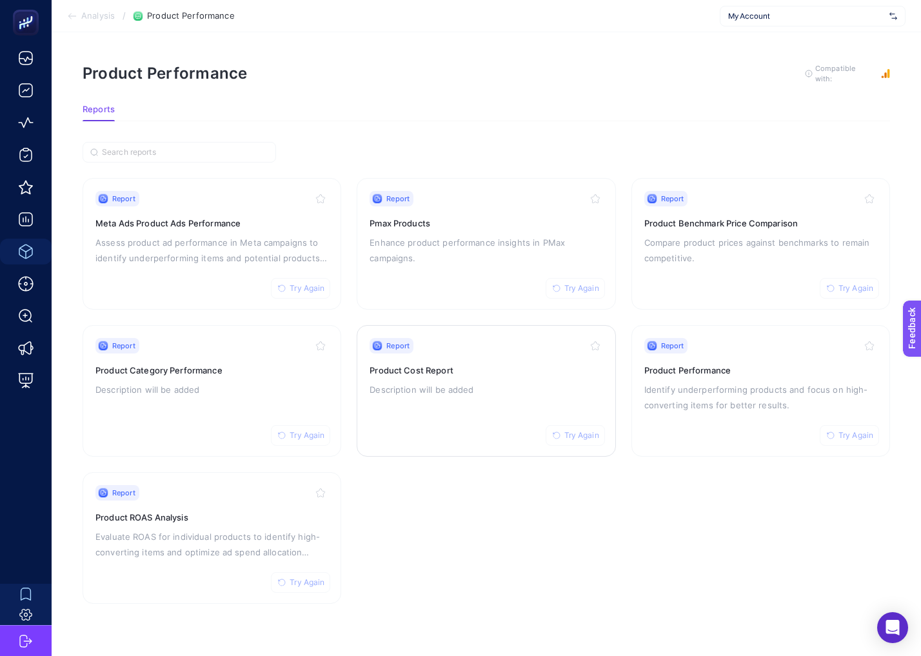
click at [518, 382] on p "Description will be added" at bounding box center [486, 389] width 233 height 15
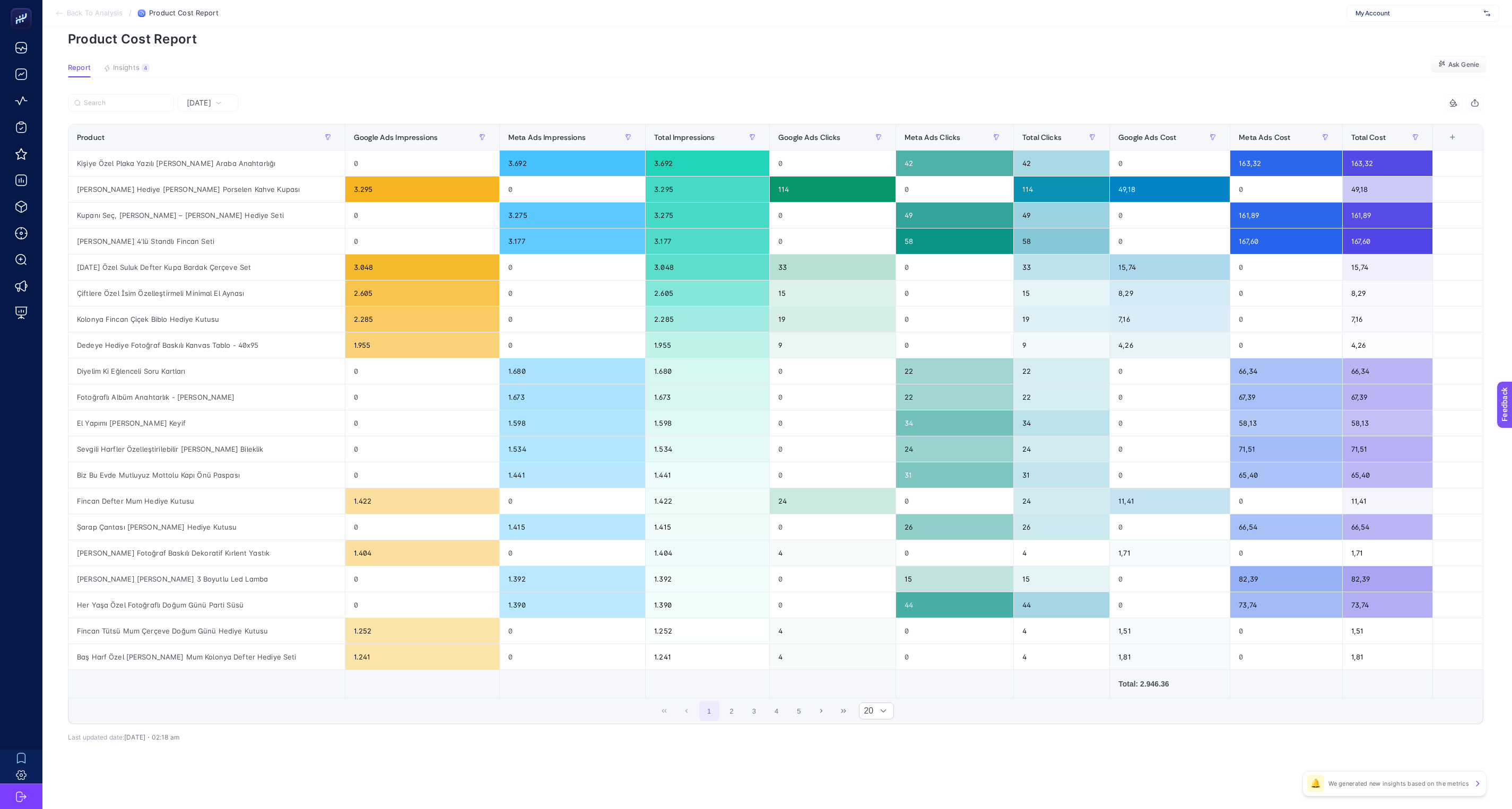
click at [530, 85] on article "Add to favorites false Notify me Share Create project Product Cost Report Repor…" at bounding box center [777, 395] width 1469 height 829
click at [483, 70] on section "Report Insights 4 We generated new insights based on the metrics Ask [PERSON_NA…" at bounding box center [777, 70] width 1418 height 14
click at [89, 21] on section "Back To Analysis / Product Cost Report My Account" at bounding box center [777, 13] width 1469 height 26
click at [90, 14] on span "Back To Analysis" at bounding box center [95, 13] width 56 height 8
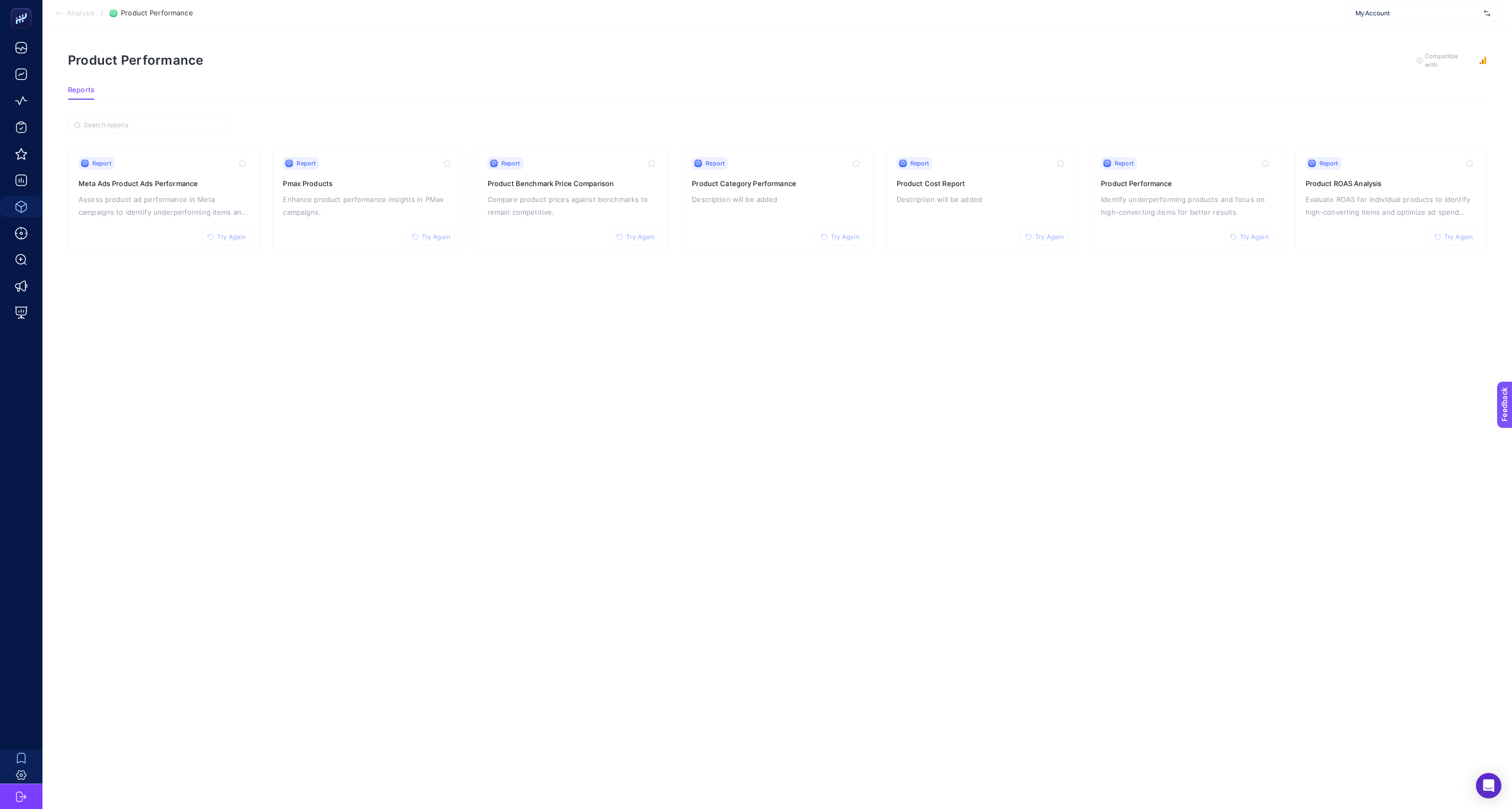
click at [1007, 25] on section "Analysis / Product Performance My Account" at bounding box center [777, 13] width 1469 height 26
click at [1007, 10] on span "My Account" at bounding box center [1417, 13] width 124 height 8
type input "kisme"
click at [1007, 44] on div "+ Add New Client" at bounding box center [1422, 54] width 151 height 21
type input "kism"
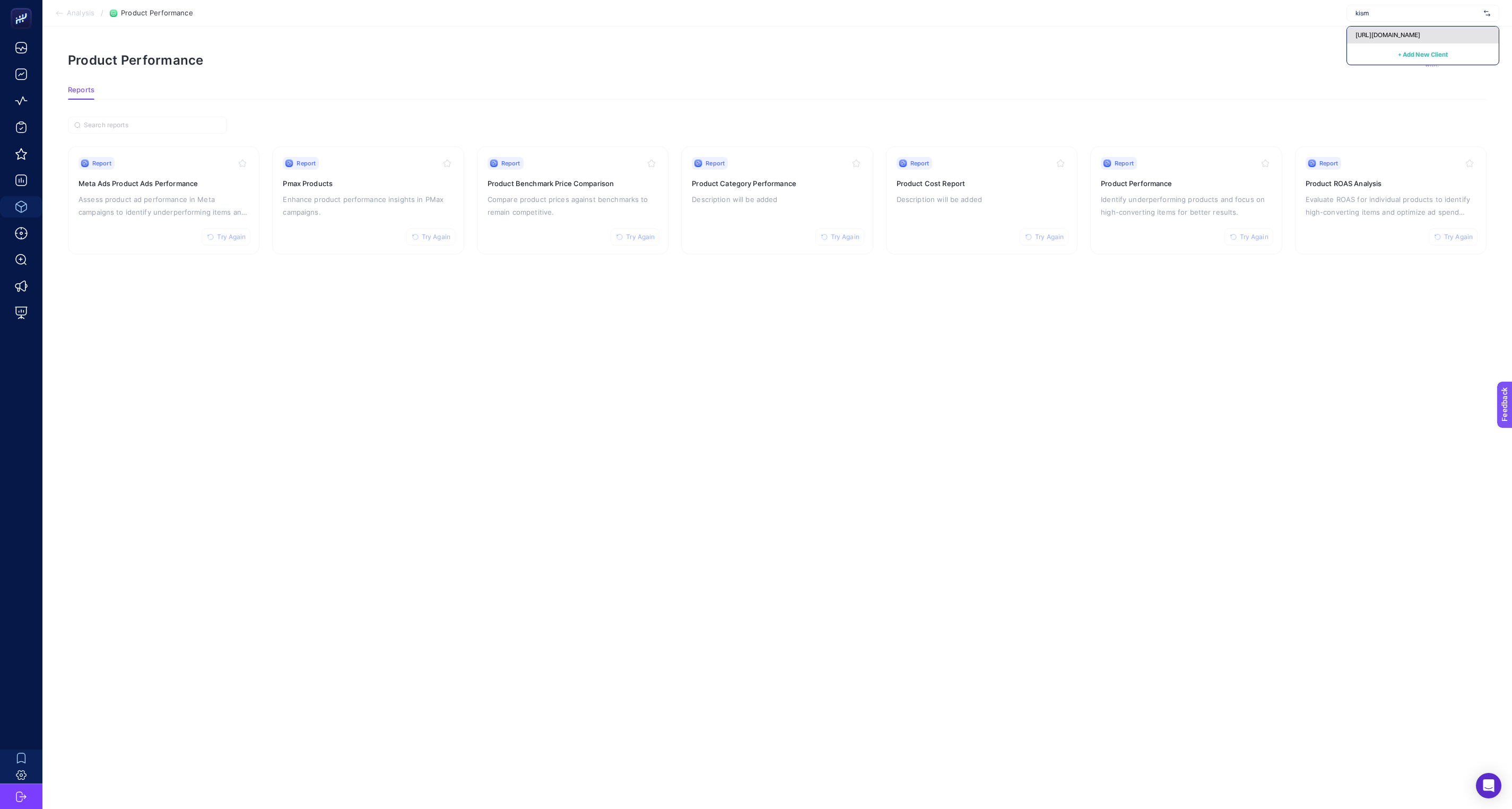
click at [1007, 30] on span "[URL][DOMAIN_NAME]" at bounding box center [1387, 35] width 65 height 8
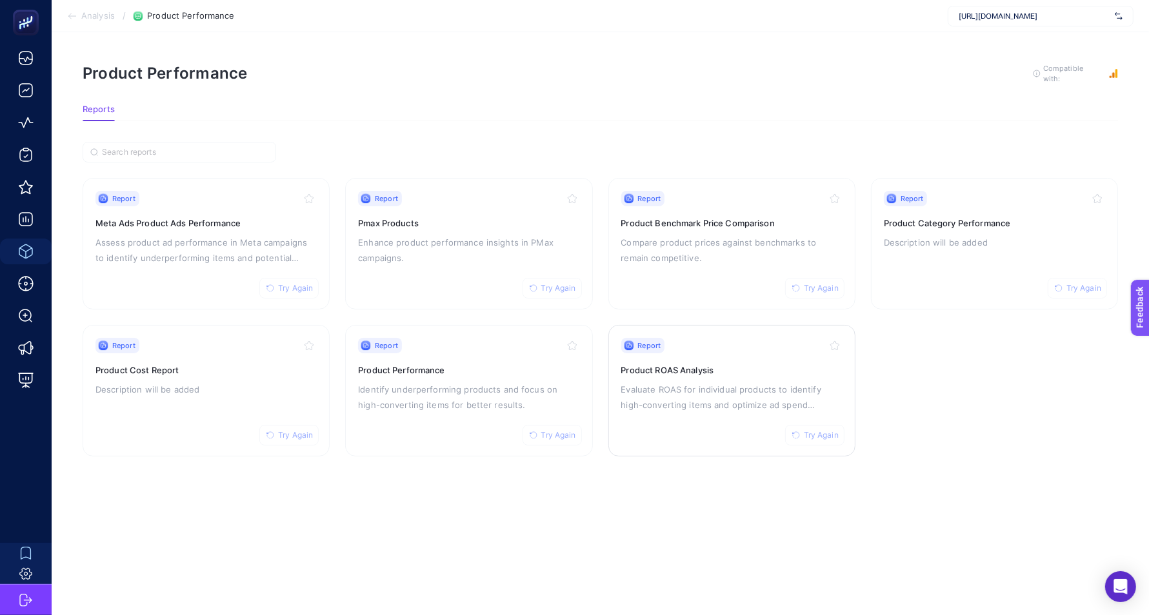
click at [719, 369] on h3 "Product ROAS Analysis" at bounding box center [731, 370] width 221 height 13
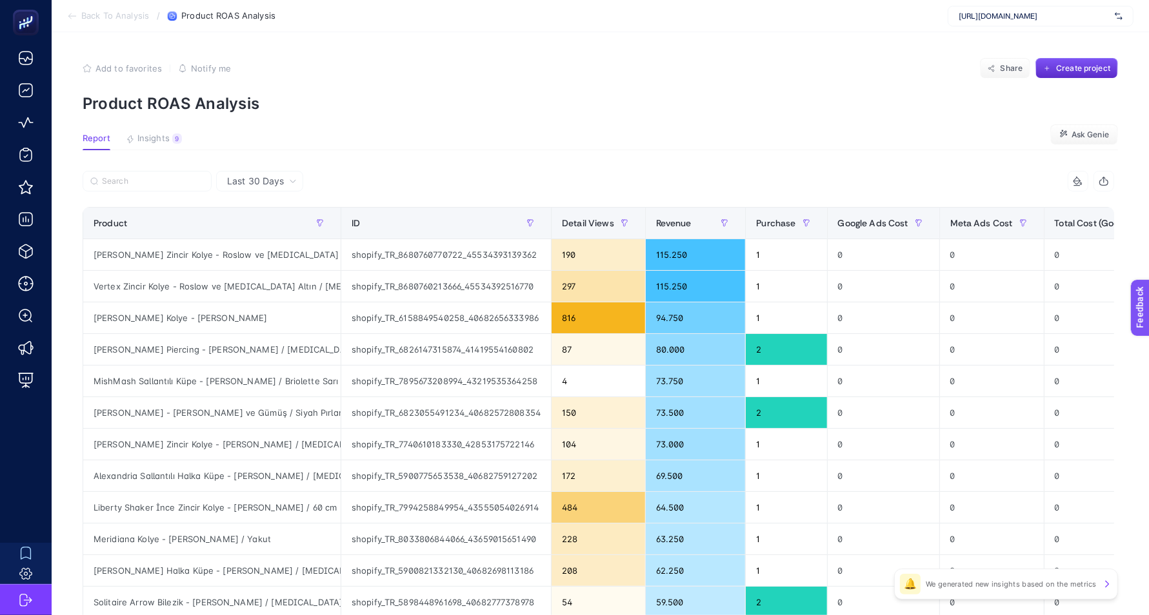
click at [664, 130] on article "Add to favorites false Notify me Share Create project Product ROAS Analysis Rep…" at bounding box center [600, 536] width 1097 height 1008
click at [146, 148] on button "Insights 9 We generated new insights based on the metrics" at bounding box center [154, 142] width 56 height 17
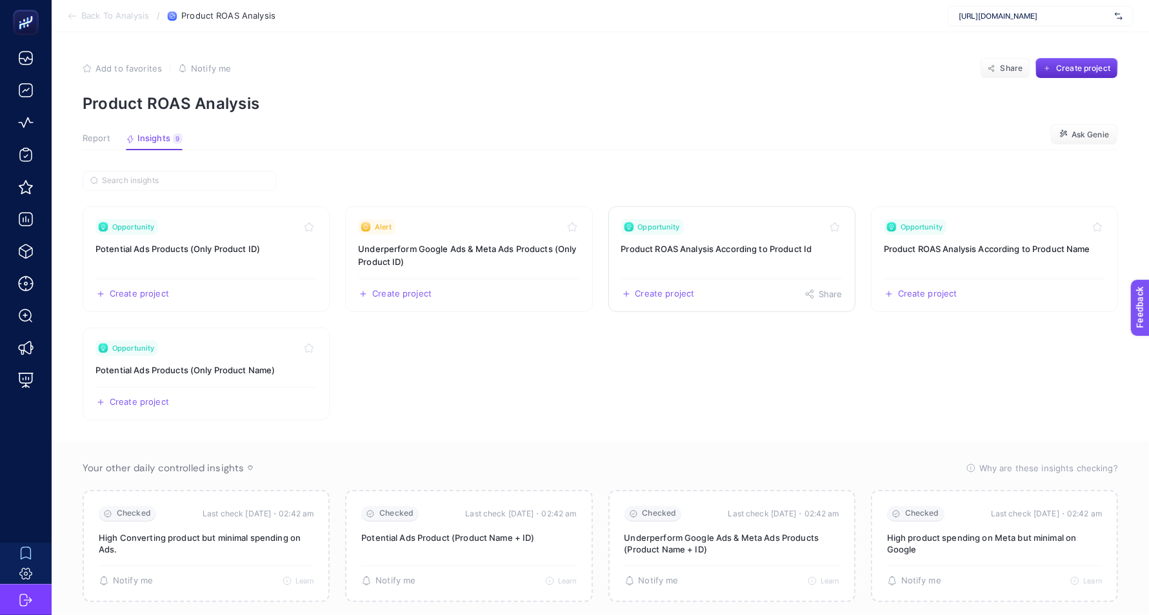
click at [713, 263] on link "Opportunity Product ROAS Analysis According to Product Id Create project Share" at bounding box center [731, 259] width 247 height 106
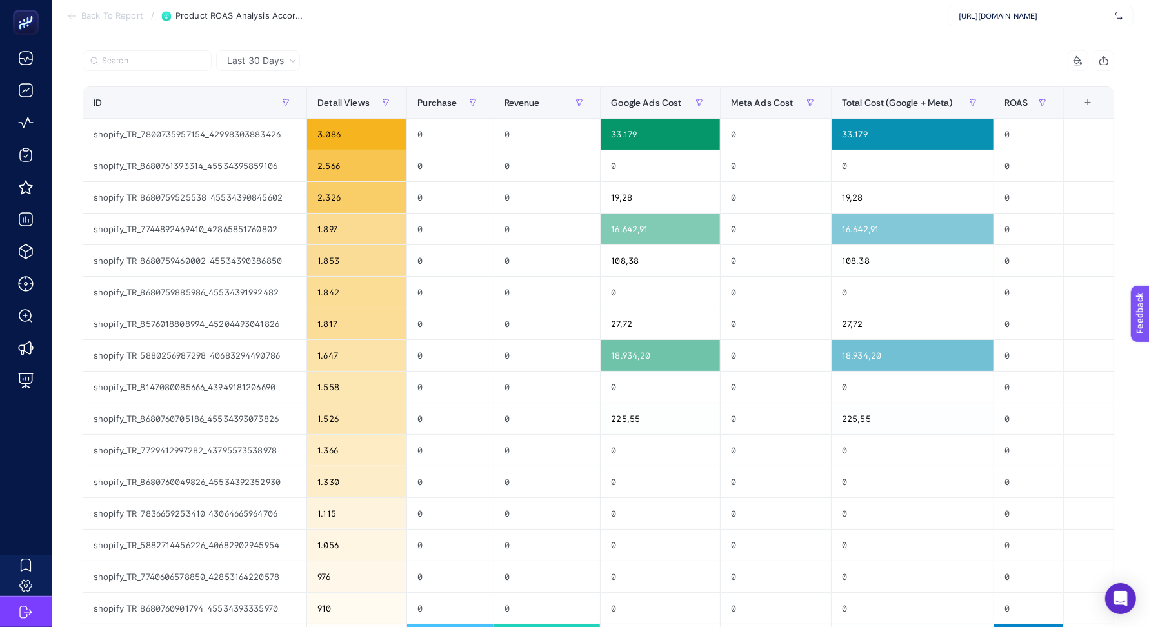
scroll to position [17, 0]
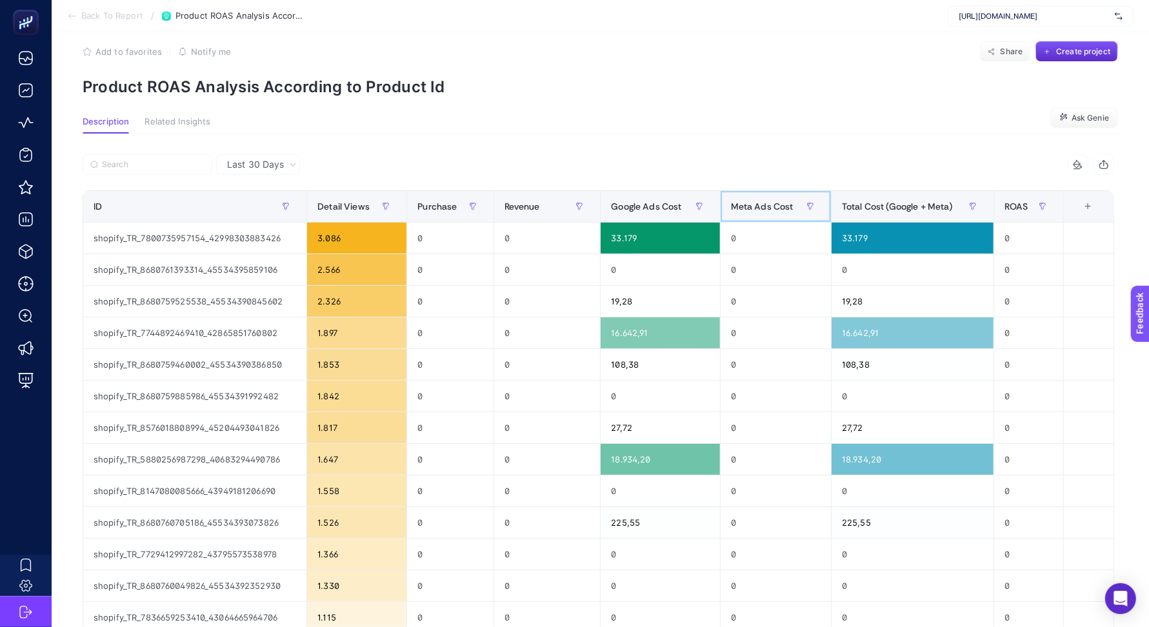
click at [773, 203] on span "Meta Ads Cost" at bounding box center [762, 206] width 63 height 10
click at [97, 15] on span "Back To Report" at bounding box center [112, 16] width 62 height 10
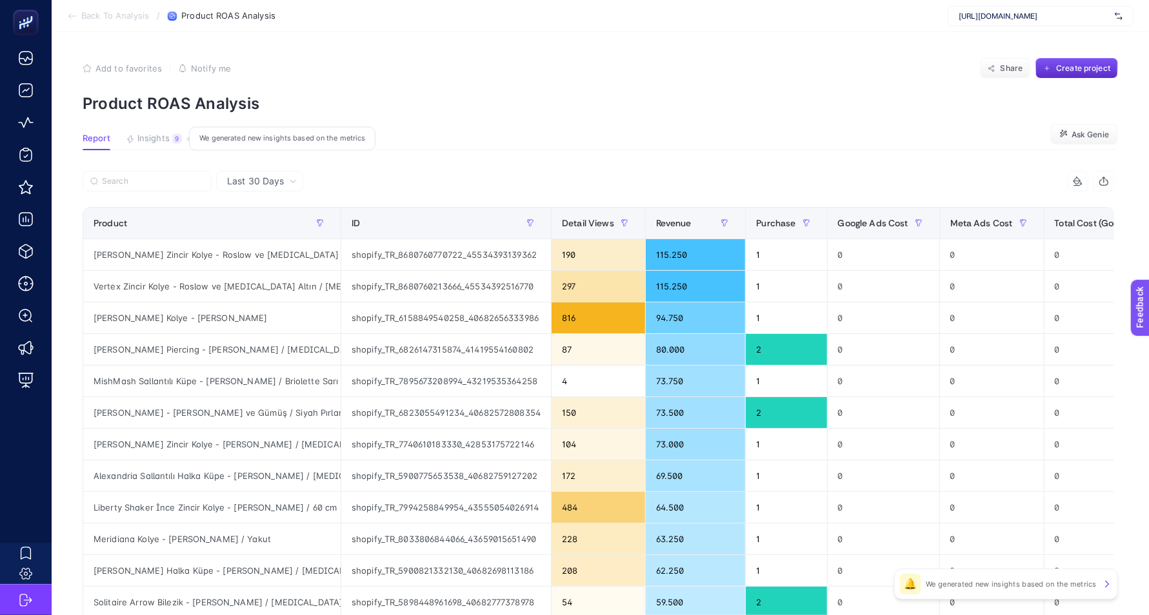
click at [157, 136] on span "Insights" at bounding box center [153, 139] width 32 height 10
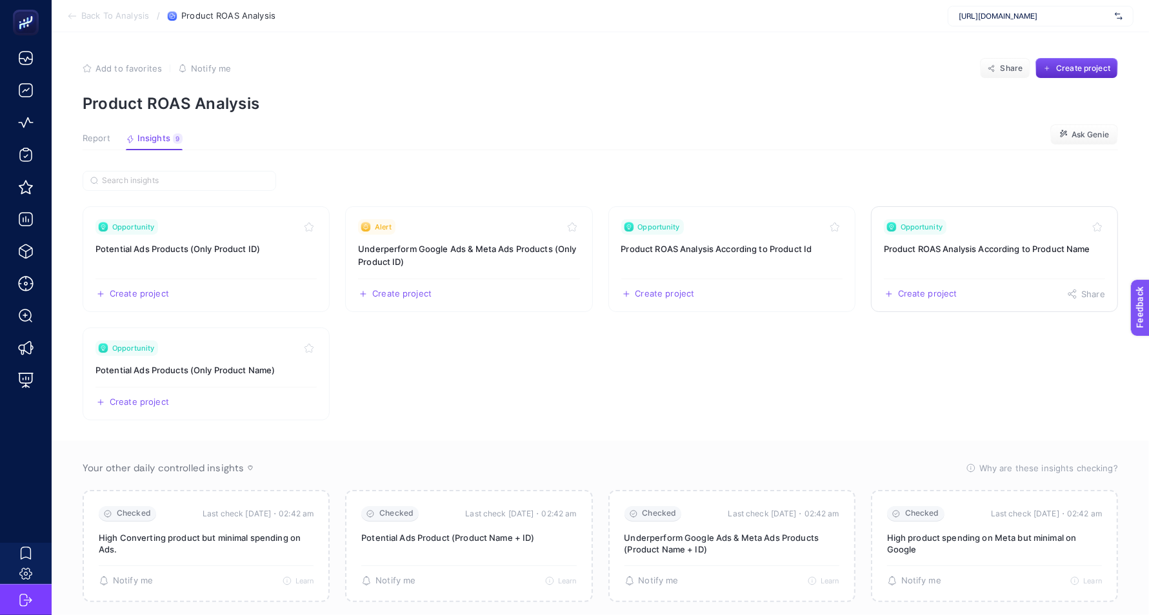
click at [955, 261] on link "Opportunity Product ROAS Analysis According to Product Name Create project Share" at bounding box center [994, 259] width 247 height 106
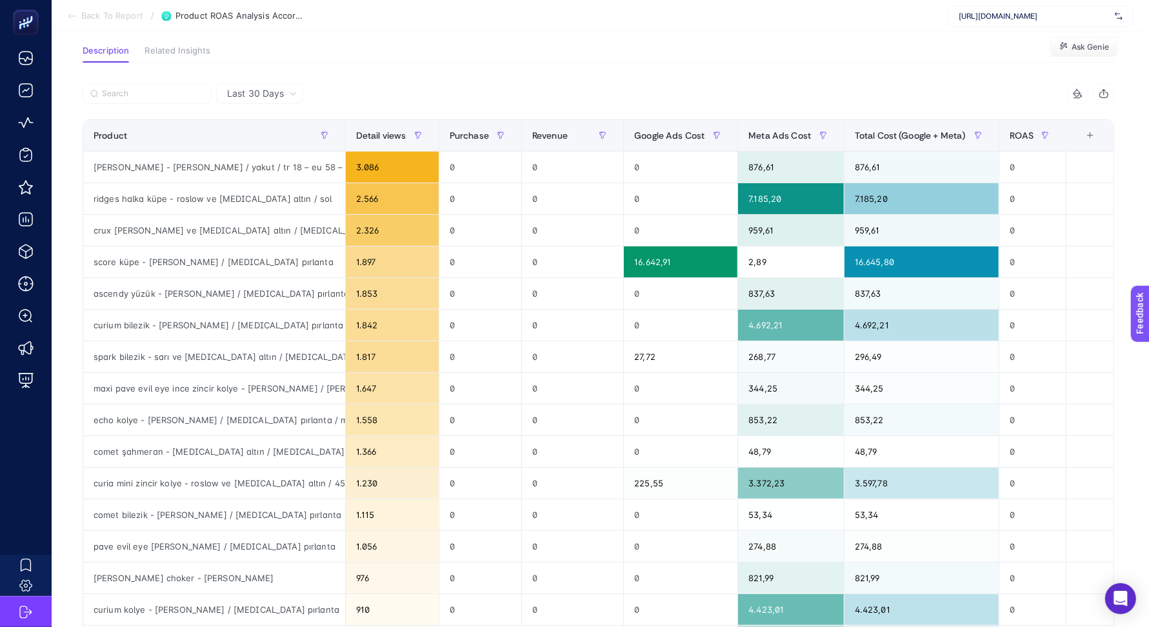
scroll to position [74, 0]
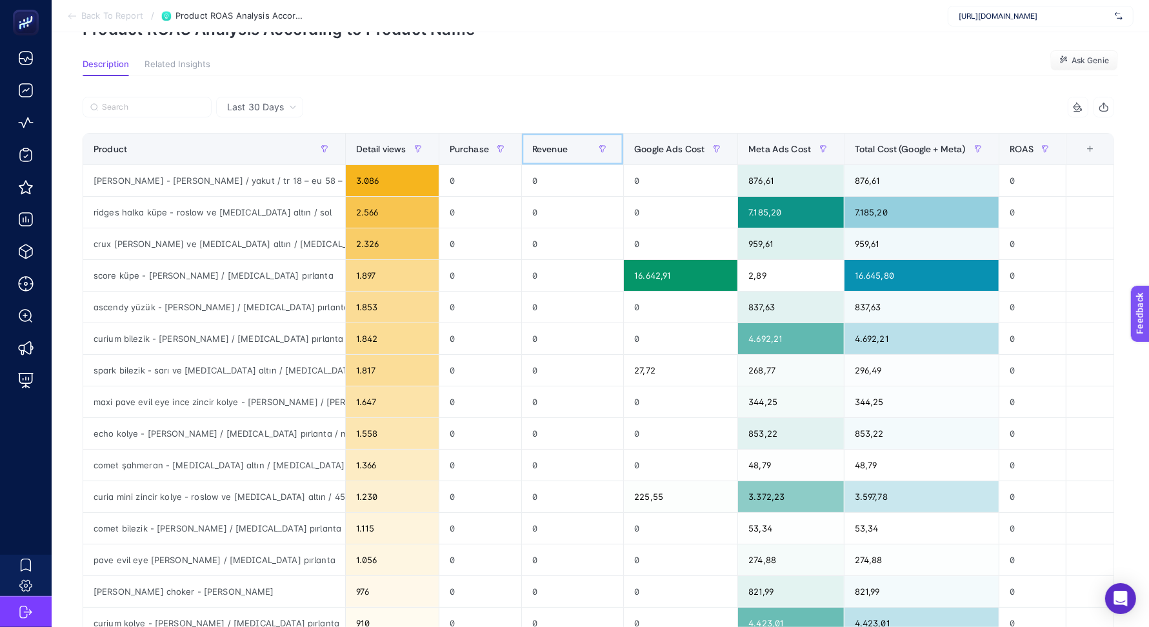
click at [550, 157] on div "Revenue" at bounding box center [572, 149] width 81 height 21
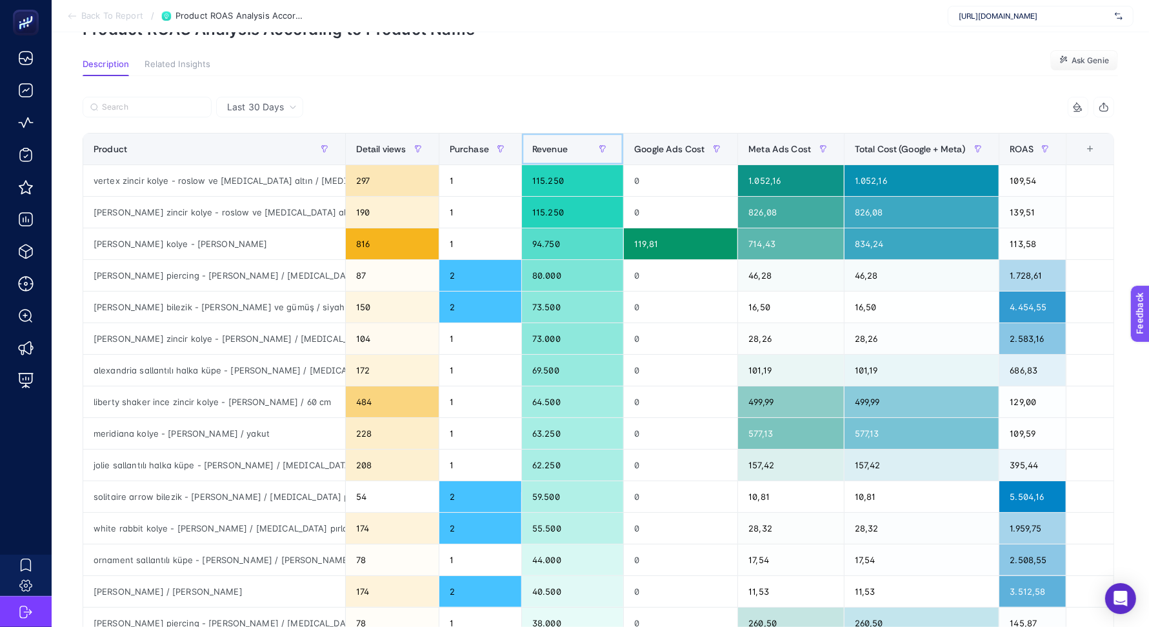
click at [556, 154] on span "Revenue" at bounding box center [549, 149] width 35 height 10
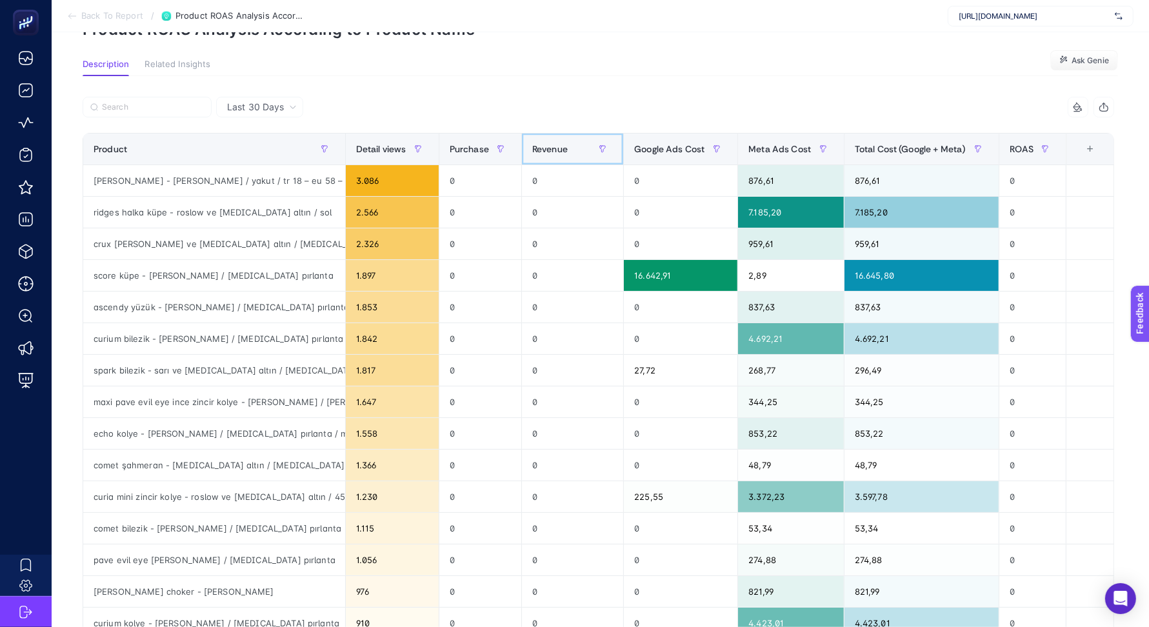
click at [556, 150] on span "Revenue" at bounding box center [549, 149] width 35 height 10
click at [563, 158] on div "Revenue" at bounding box center [572, 149] width 81 height 21
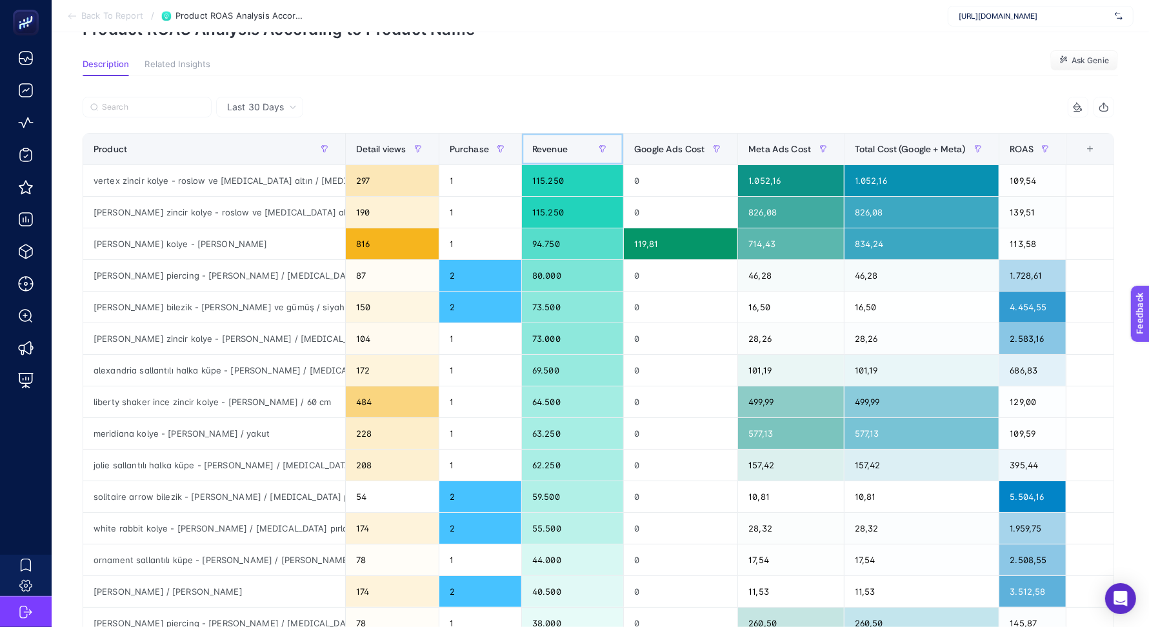
click at [563, 158] on div "Revenue" at bounding box center [572, 149] width 81 height 21
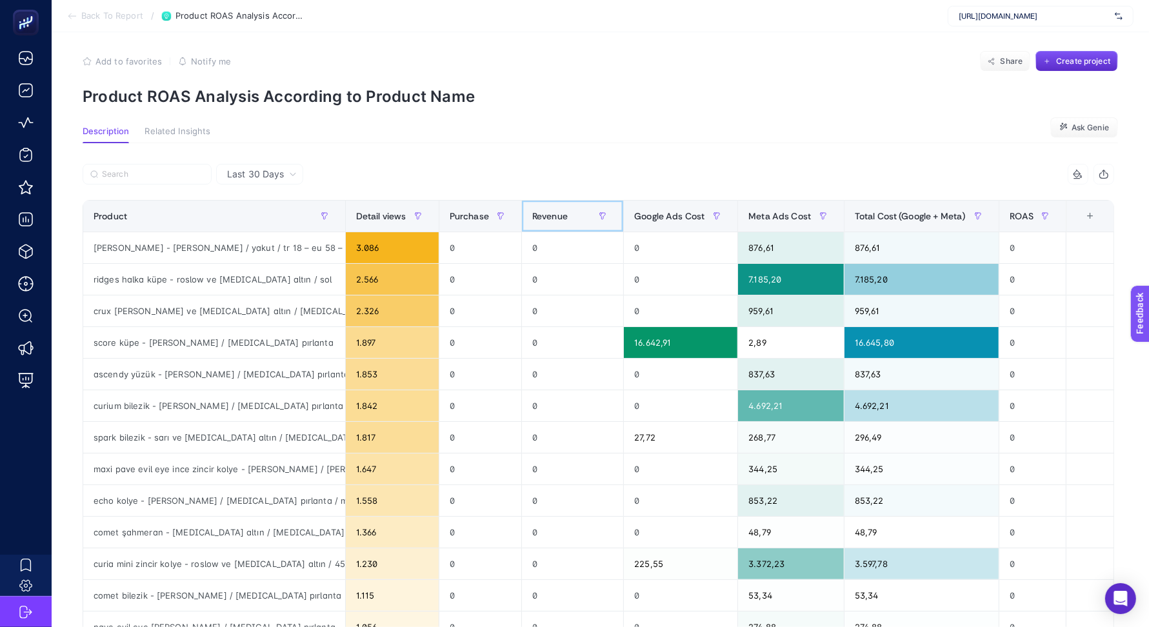
scroll to position [0, 0]
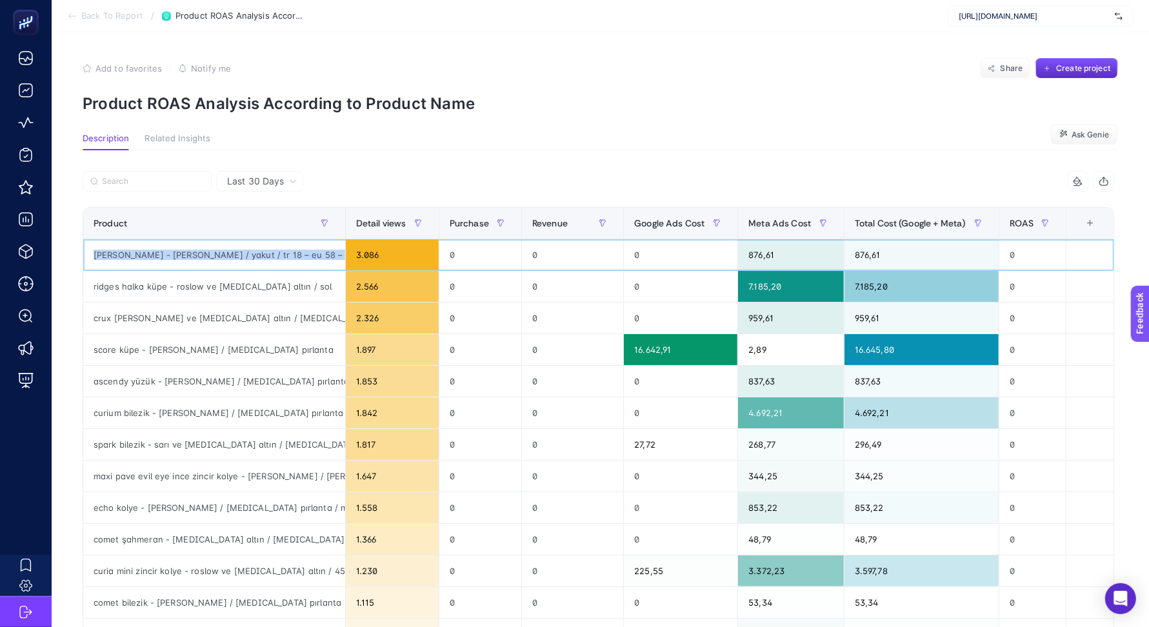
drag, startPoint x: 89, startPoint y: 255, endPoint x: 339, endPoint y: 255, distance: 249.7
click at [339, 255] on div "cherish yüzük - roslow altın / yakut / tr 18 – eu 58 – us 8,25" at bounding box center [214, 254] width 262 height 31
copy div "cherish yüzük - roslow altın / yakut / tr 18 – eu 58 – us 8,25"
